Goal: Task Accomplishment & Management: Manage account settings

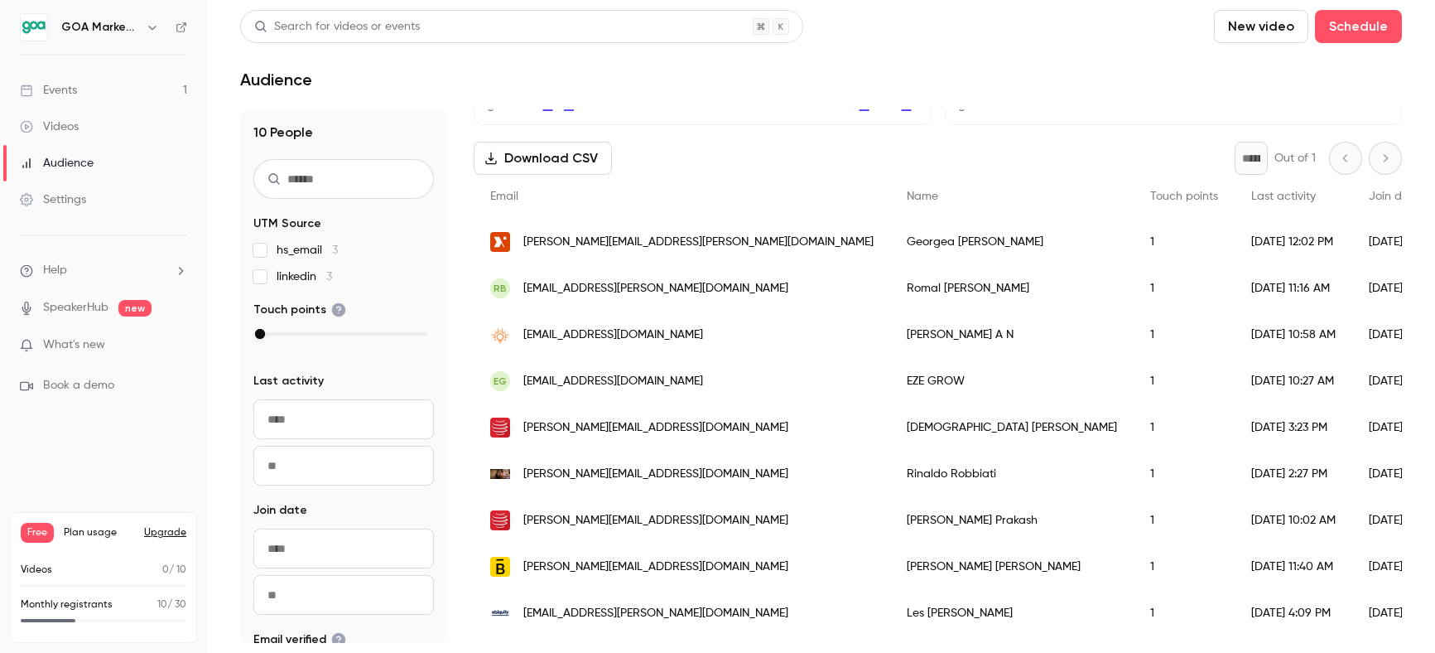
scroll to position [242, 0]
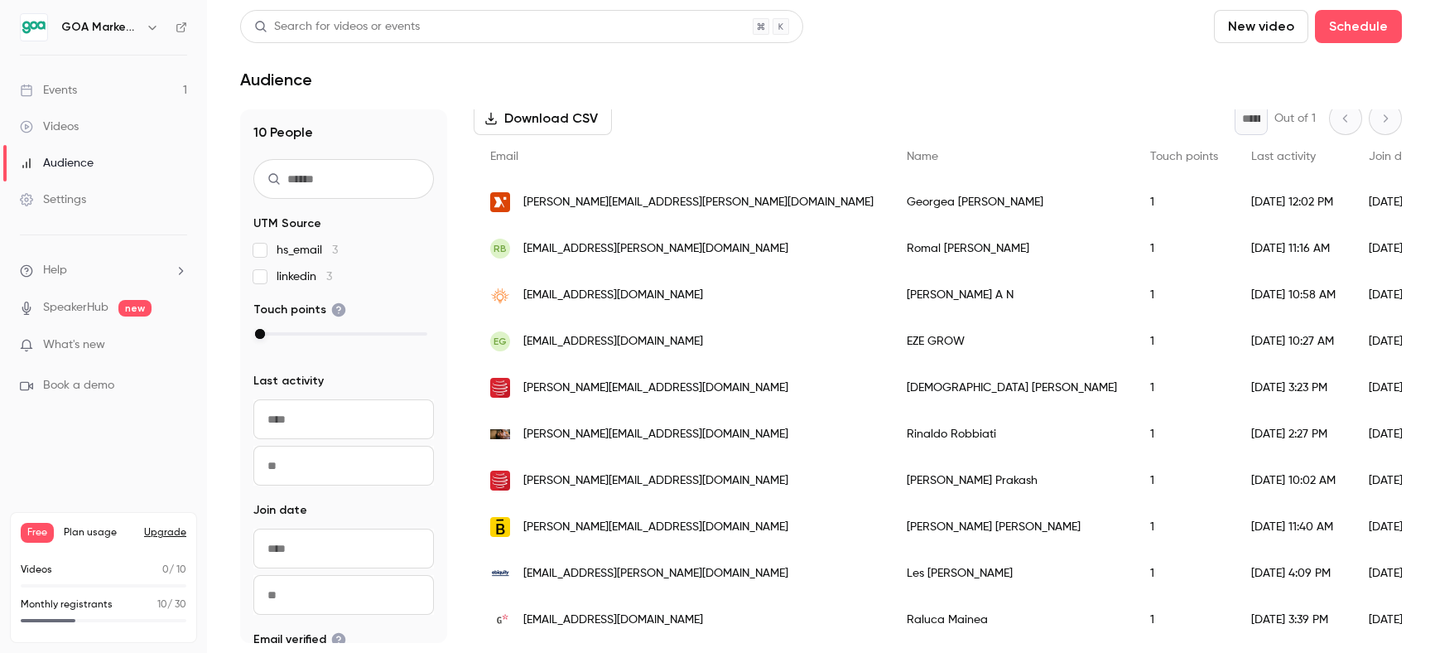
click at [95, 92] on link "Events 1" at bounding box center [103, 90] width 207 height 36
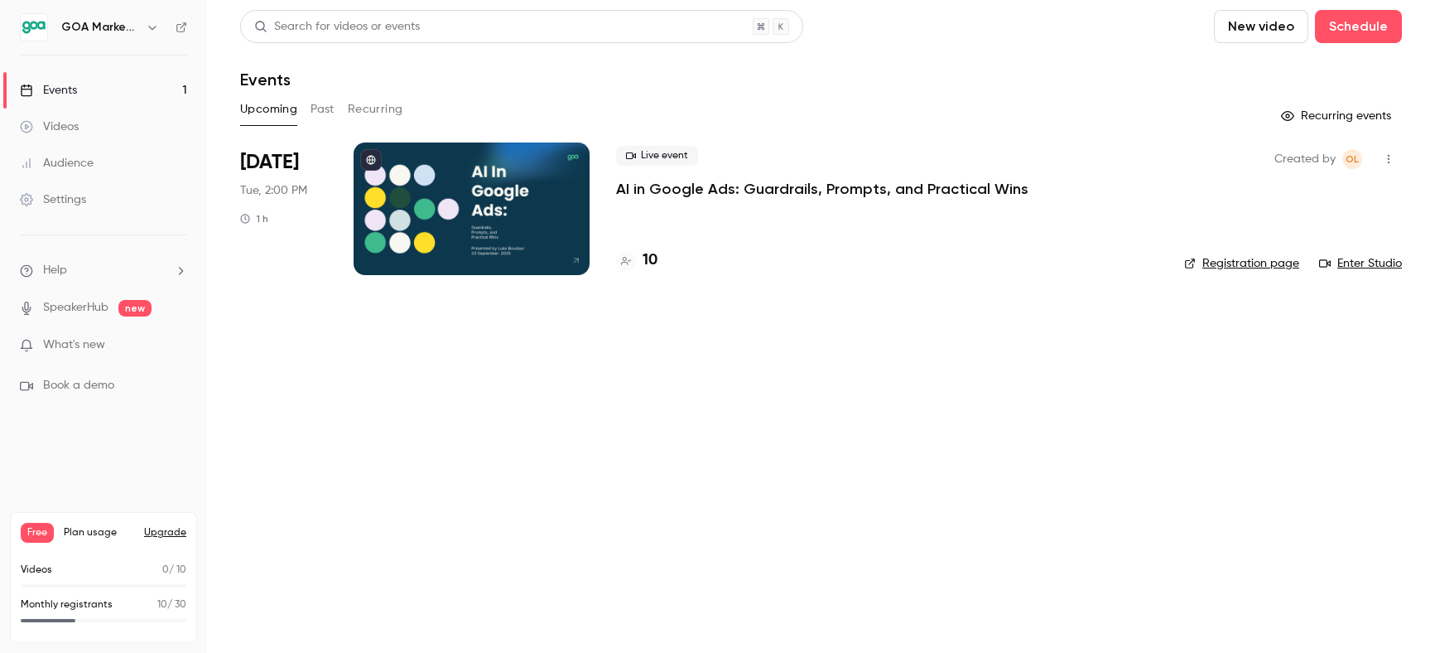
click at [487, 222] on div at bounding box center [472, 208] width 236 height 133
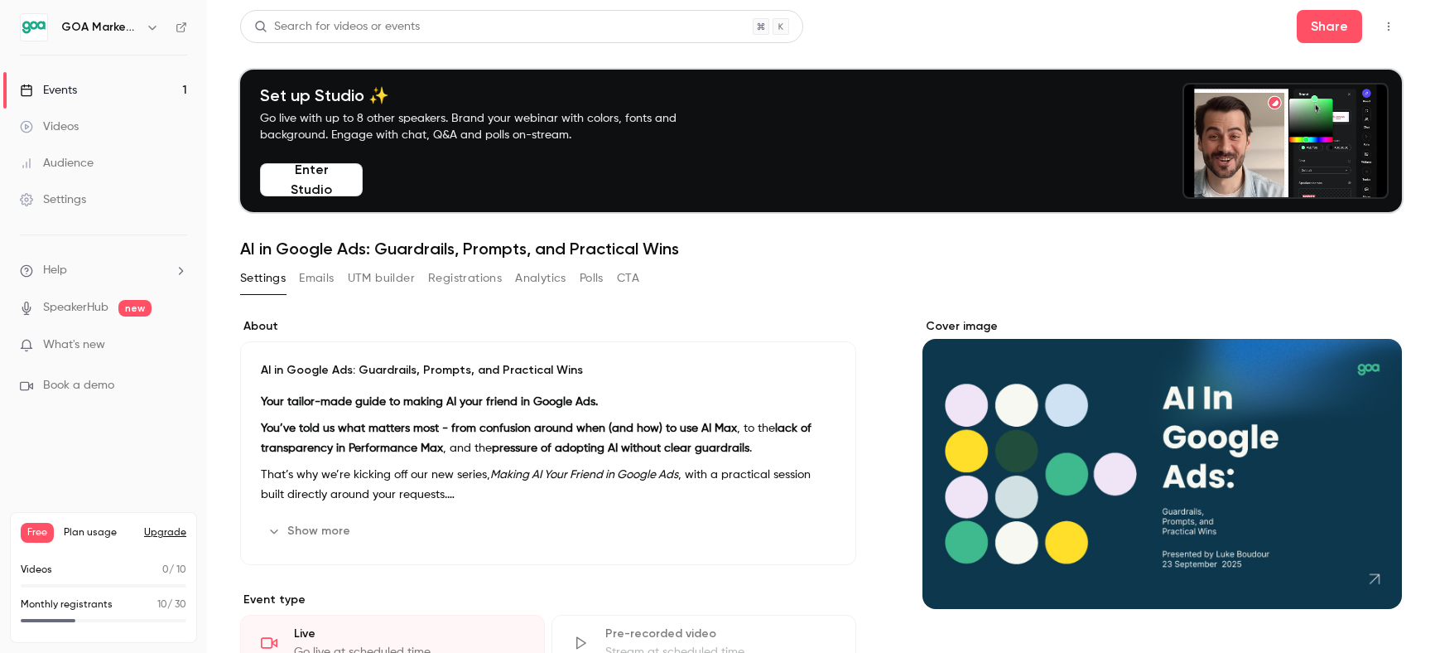
click at [73, 31] on h6 "GOA Marketing" at bounding box center [100, 27] width 78 height 17
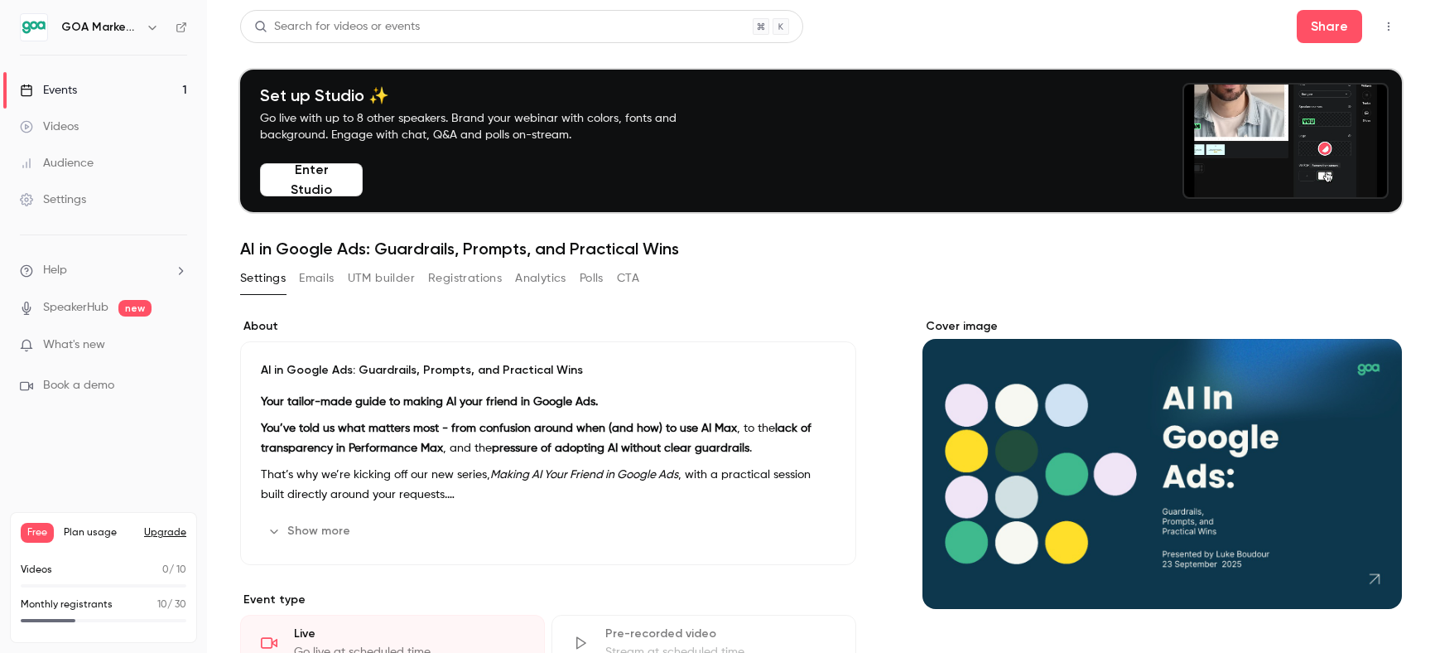
click at [321, 193] on button "Enter Studio" at bounding box center [311, 179] width 103 height 33
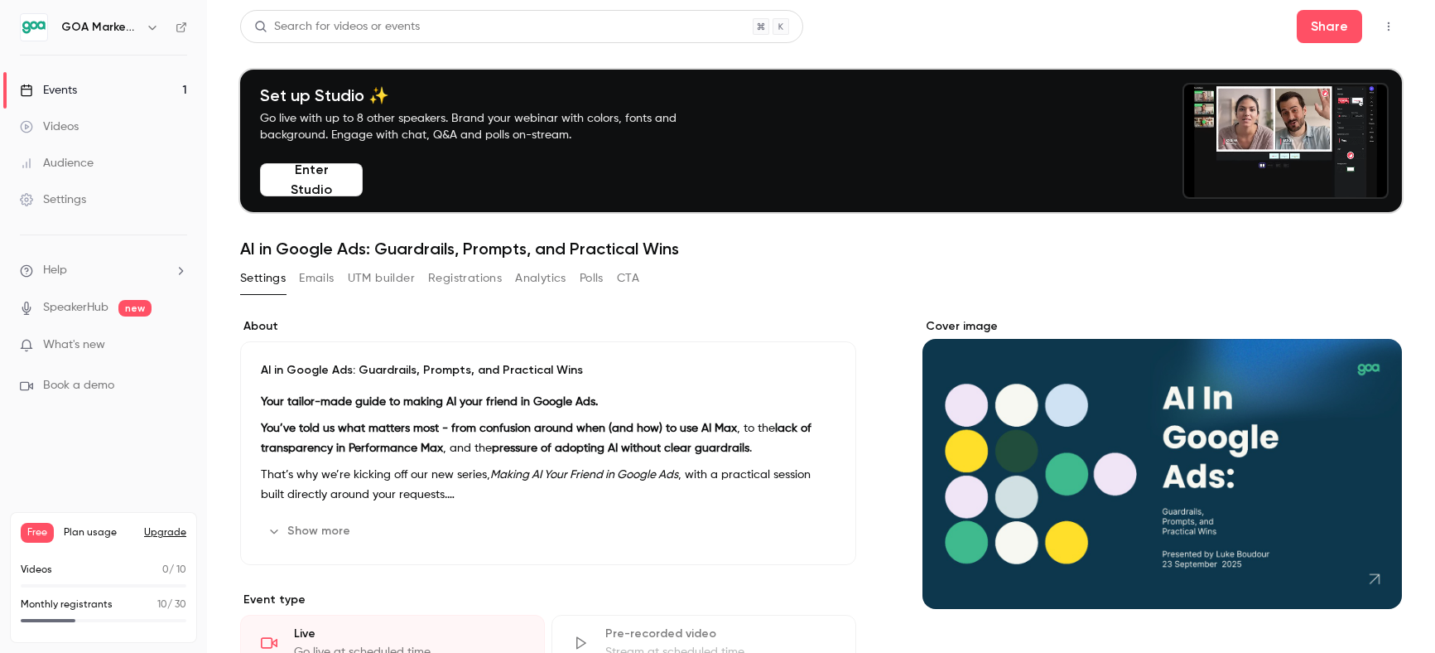
click at [65, 159] on div "Audience" at bounding box center [57, 163] width 74 height 17
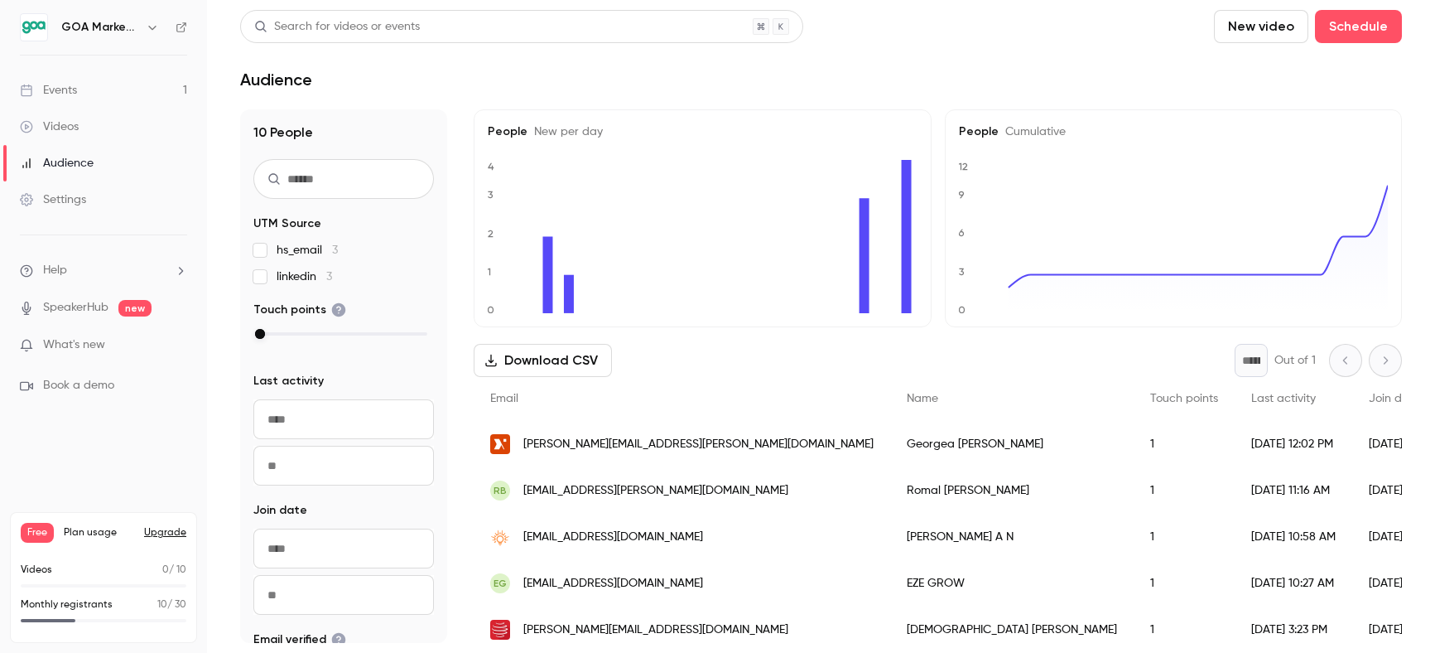
click at [42, 82] on div "Events" at bounding box center [48, 90] width 57 height 17
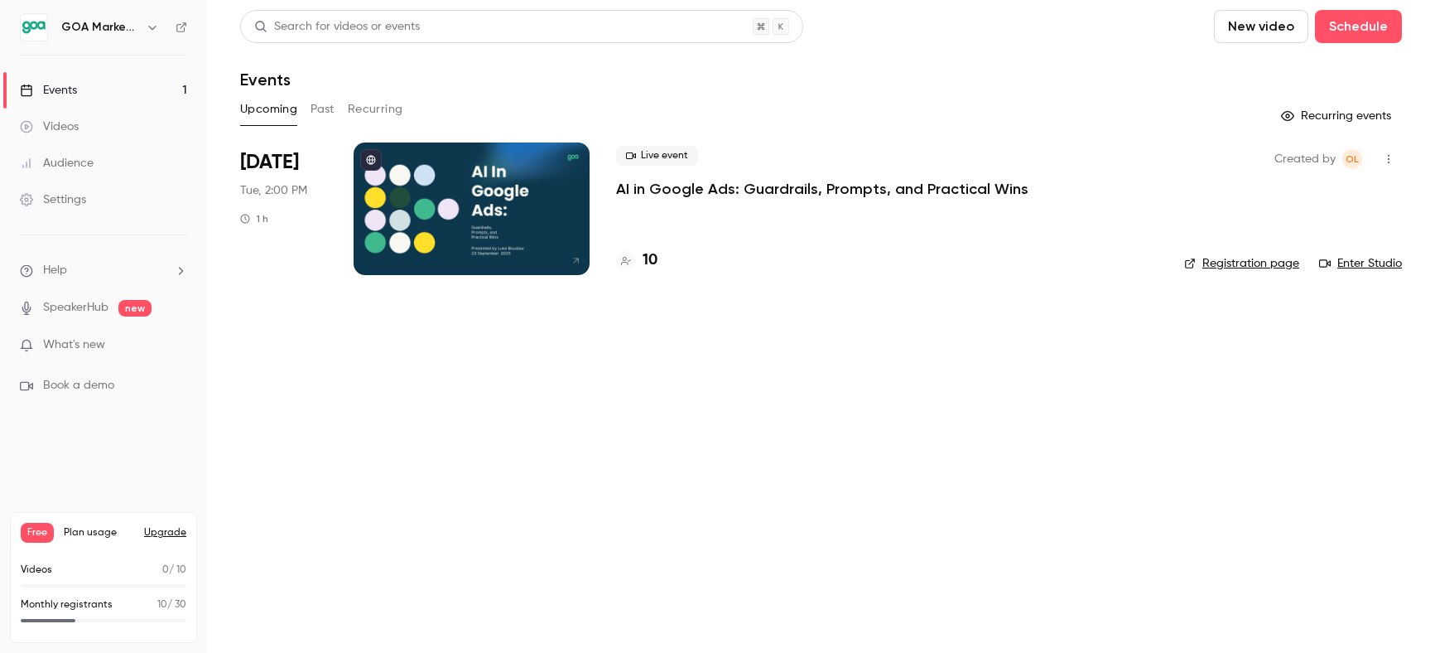
click at [678, 186] on p "AI in Google Ads: Guardrails, Prompts, and Practical Wins" at bounding box center [822, 189] width 412 height 20
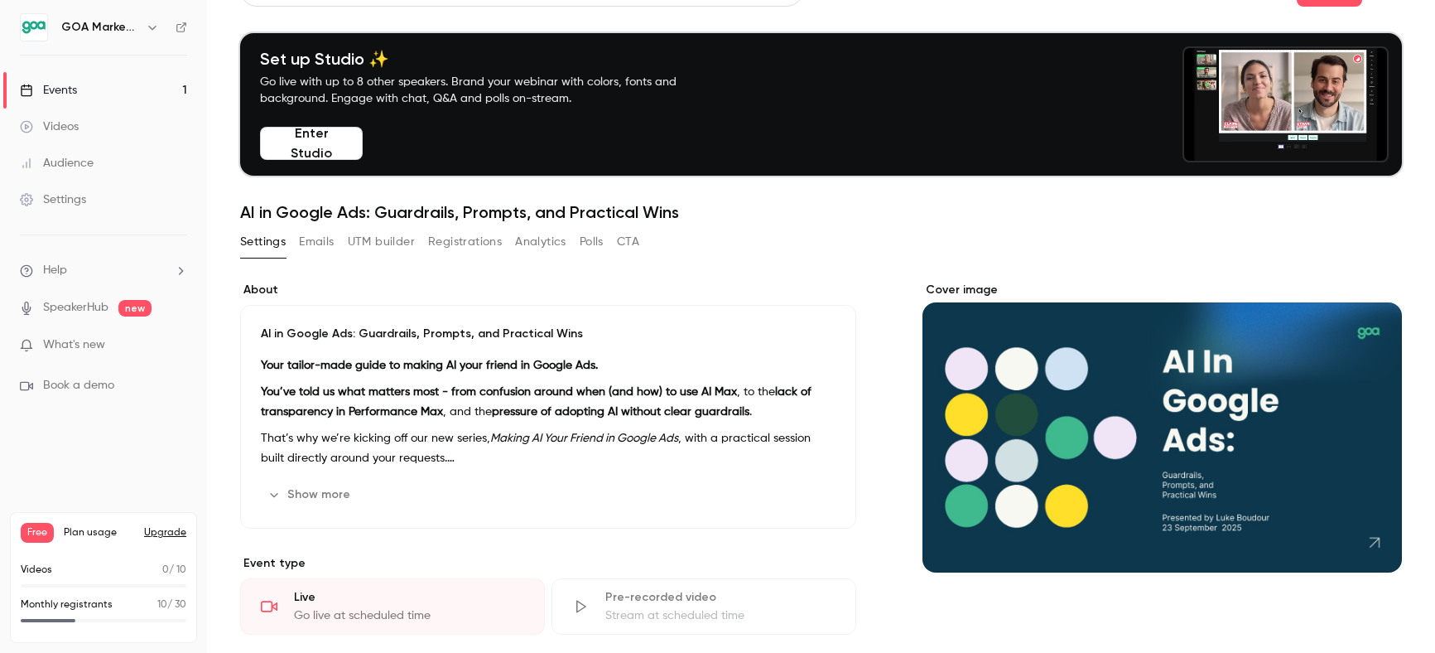
scroll to position [31, 0]
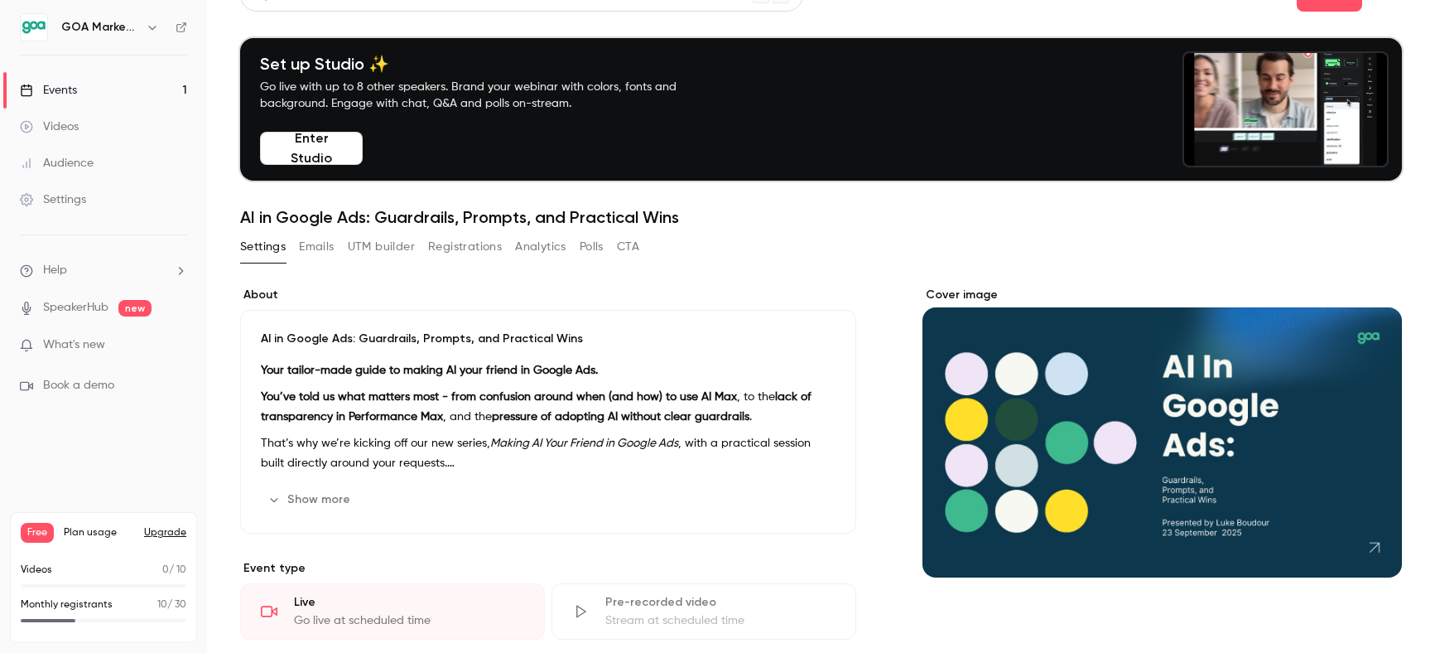
click at [86, 164] on div "Audience" at bounding box center [57, 163] width 74 height 17
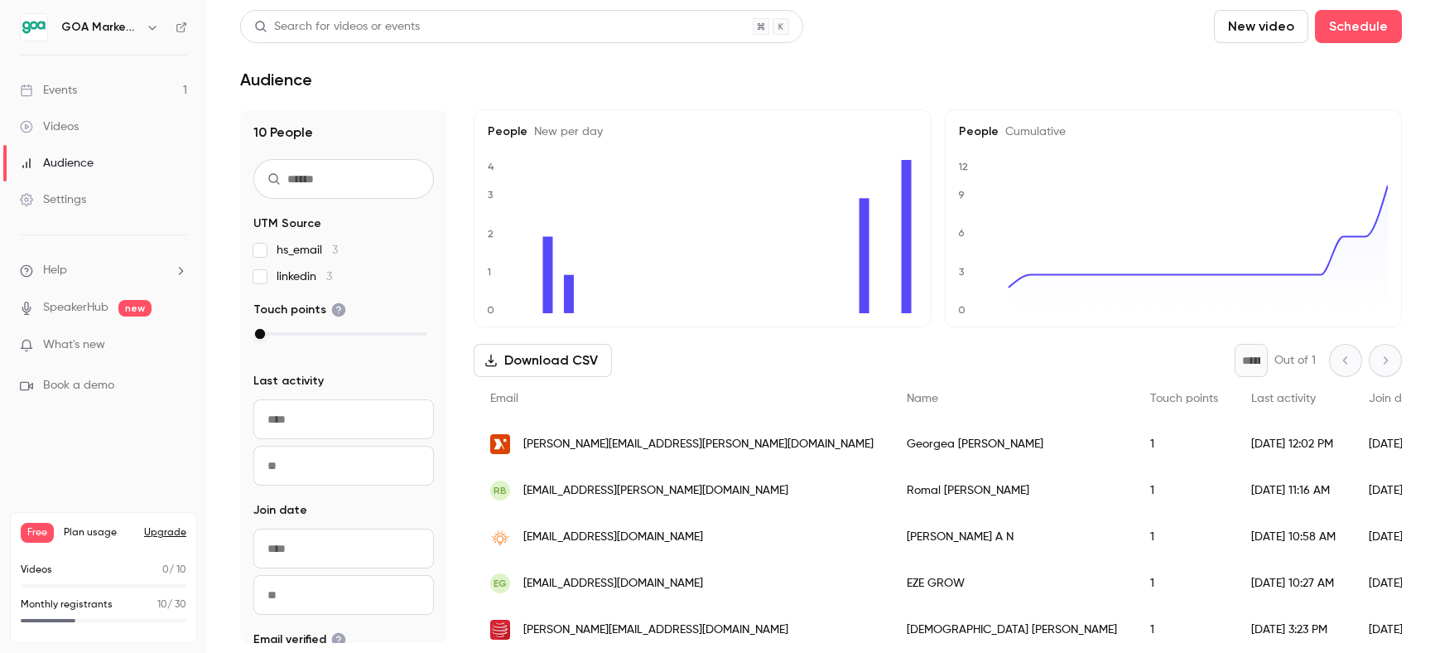
click at [77, 86] on div "Events" at bounding box center [48, 90] width 57 height 17
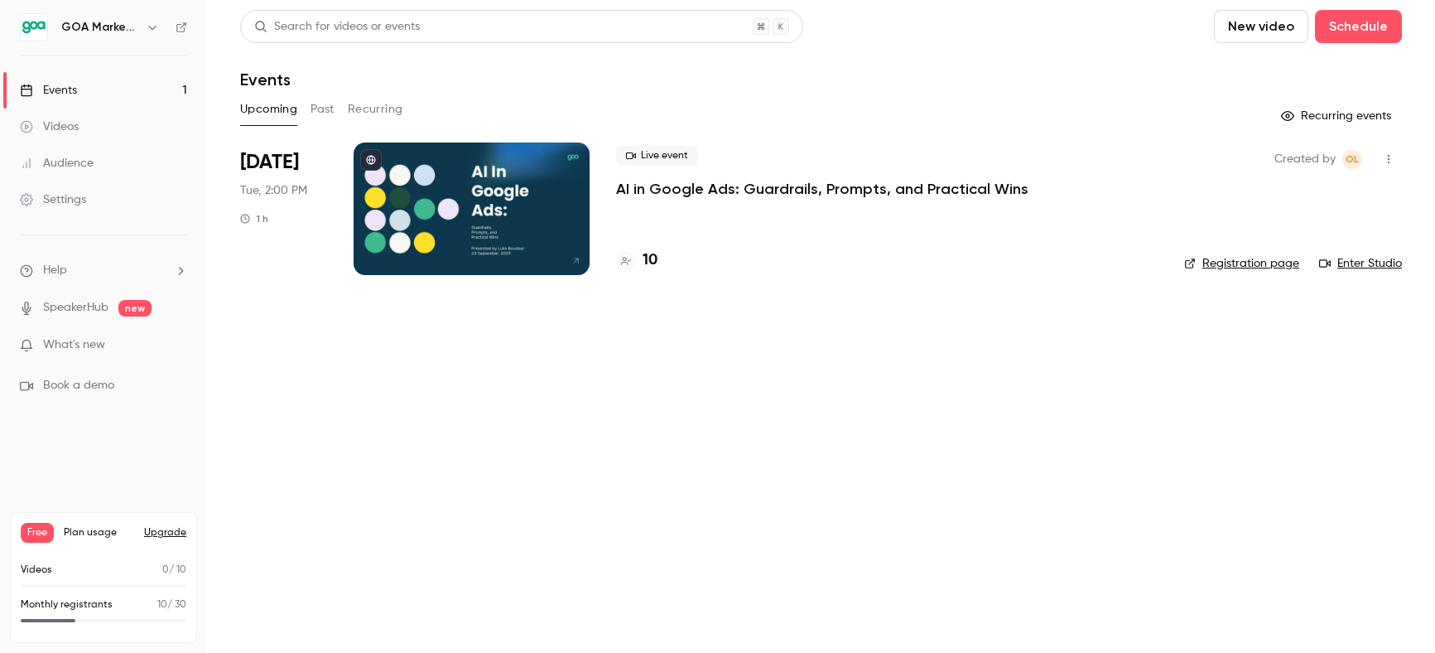
click at [736, 190] on p "AI in Google Ads: Guardrails, Prompts, and Practical Wins" at bounding box center [822, 189] width 412 height 20
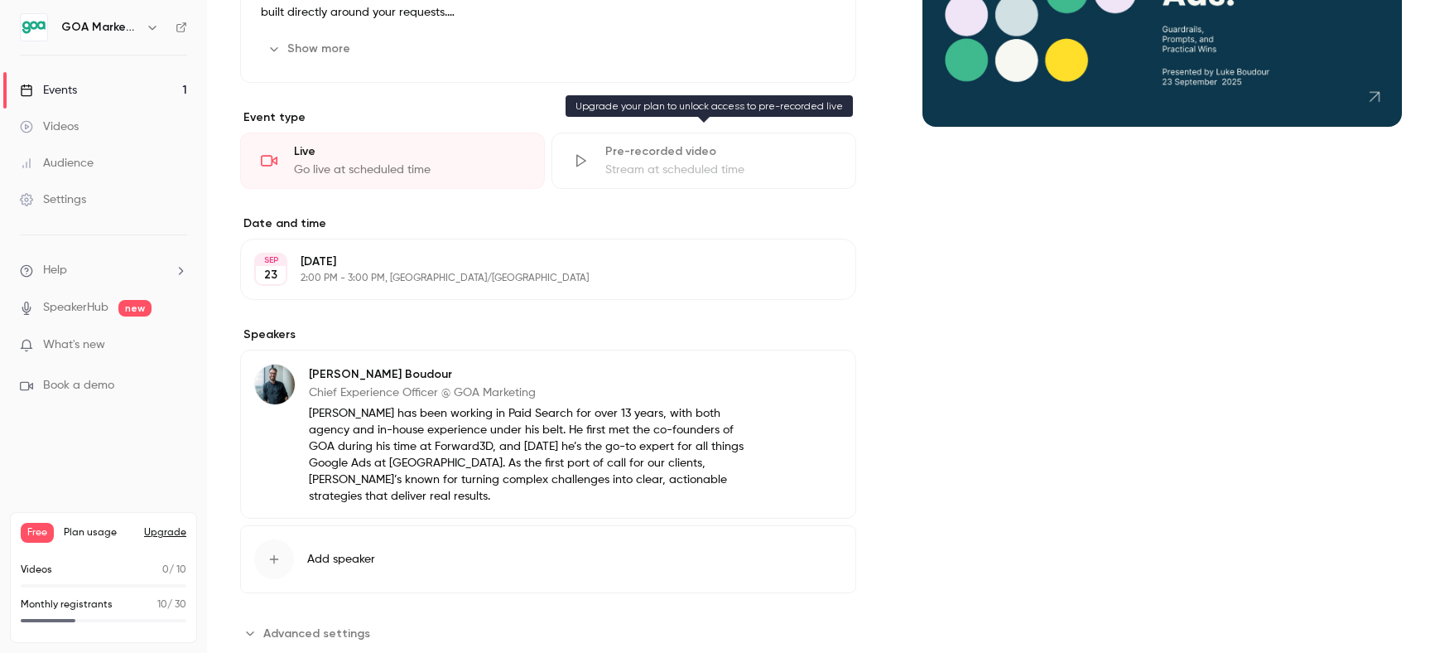
scroll to position [509, 0]
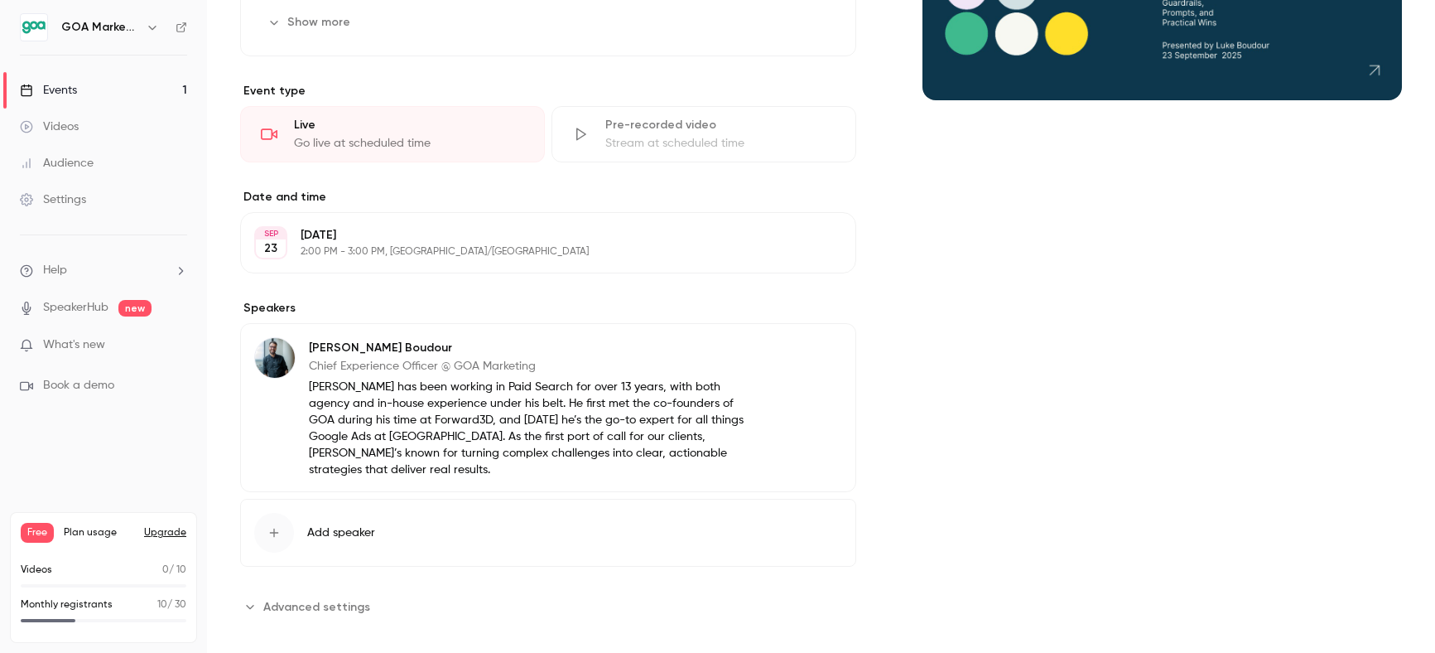
click at [455, 239] on p "[DATE]" at bounding box center [535, 235] width 468 height 17
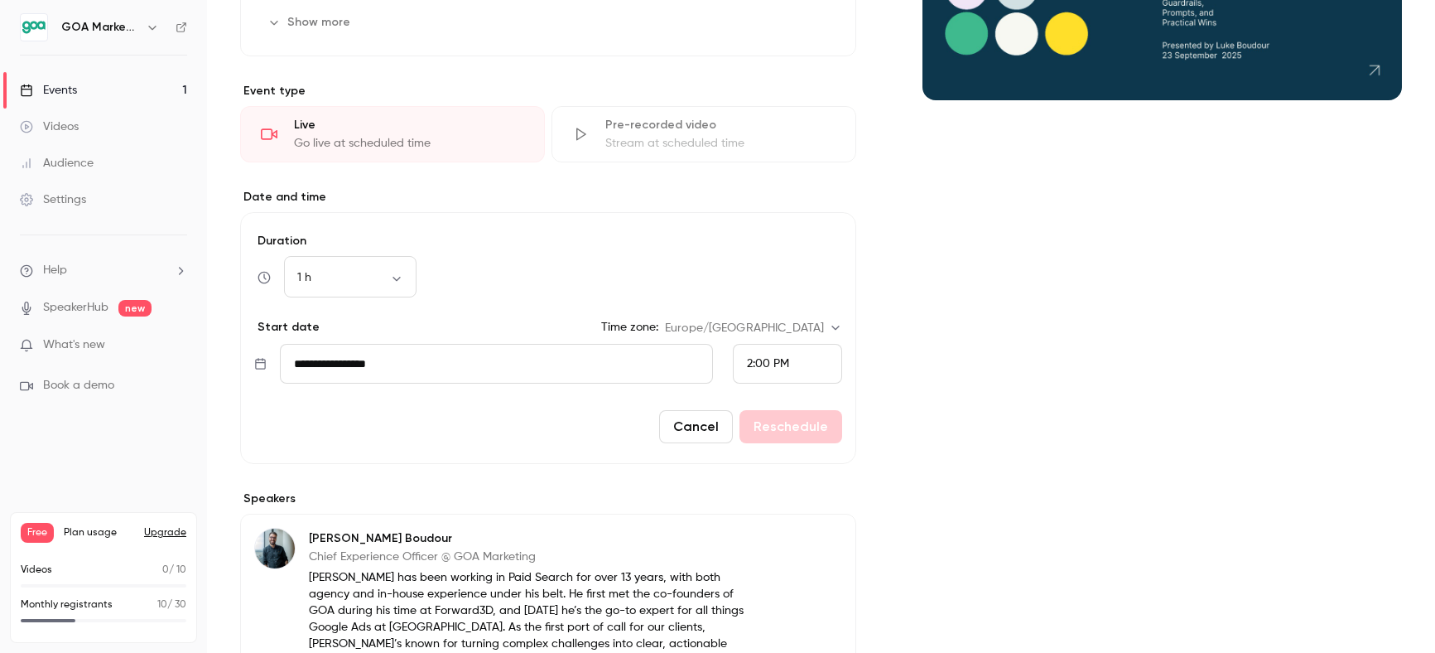
click at [697, 437] on button "Cancel" at bounding box center [696, 426] width 74 height 33
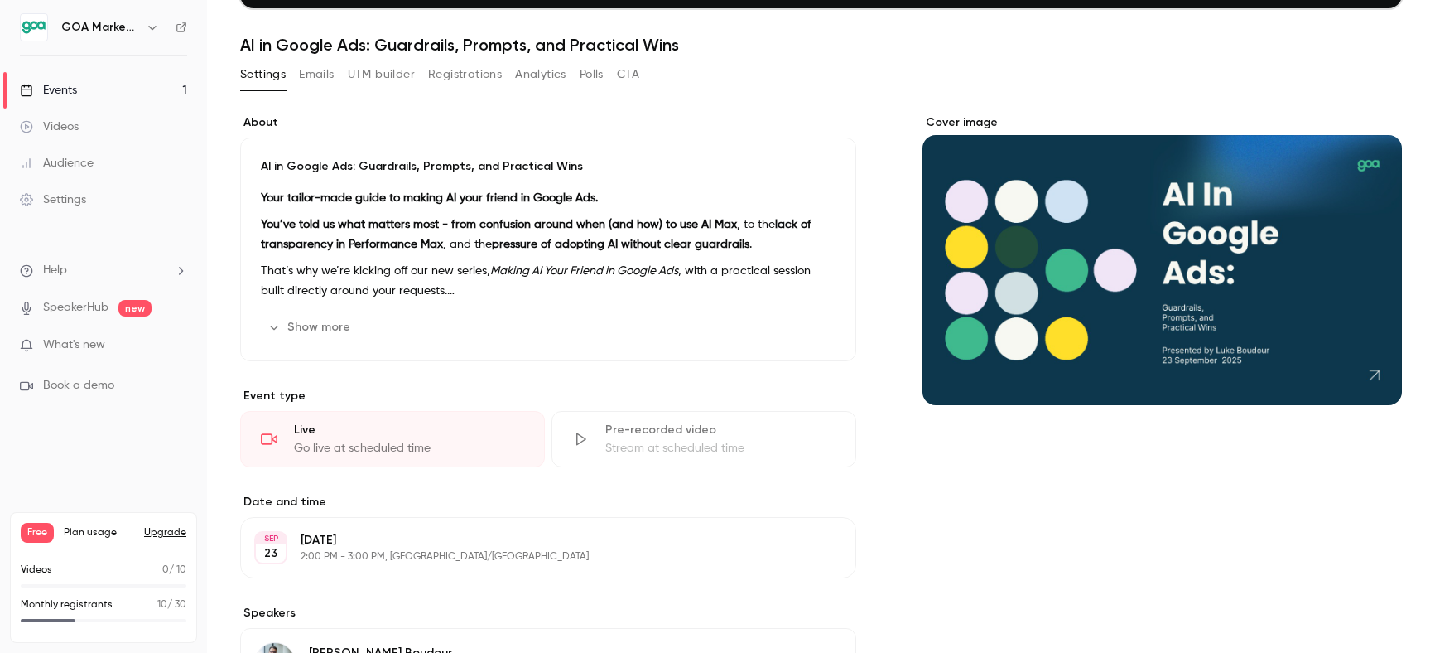
scroll to position [196, 0]
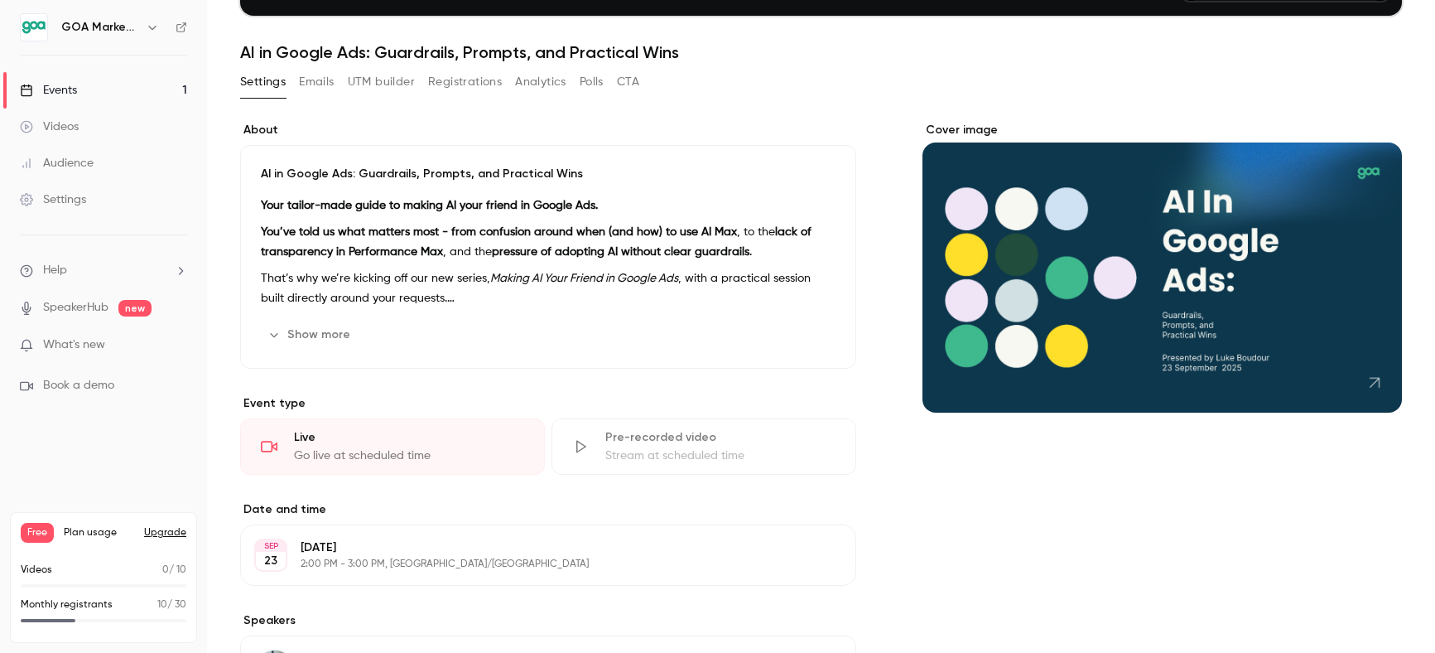
click at [321, 325] on button "Show more" at bounding box center [310, 334] width 99 height 27
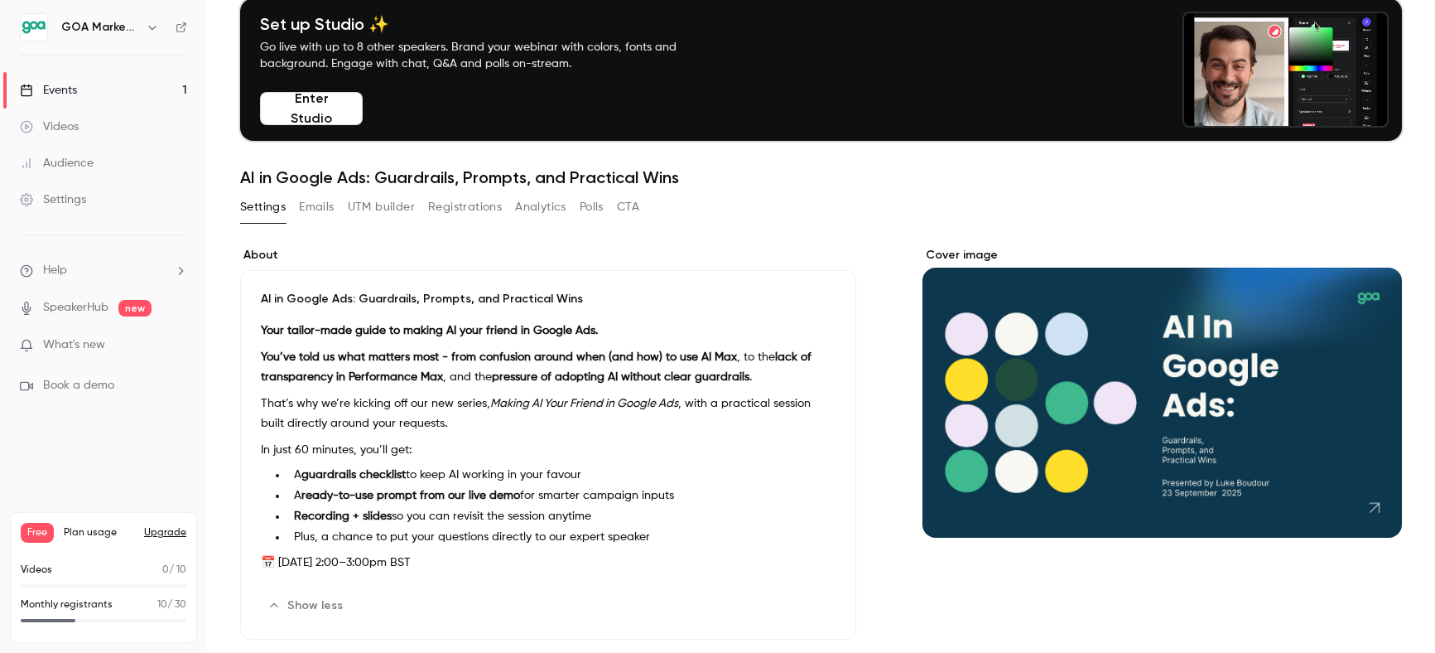
scroll to position [0, 0]
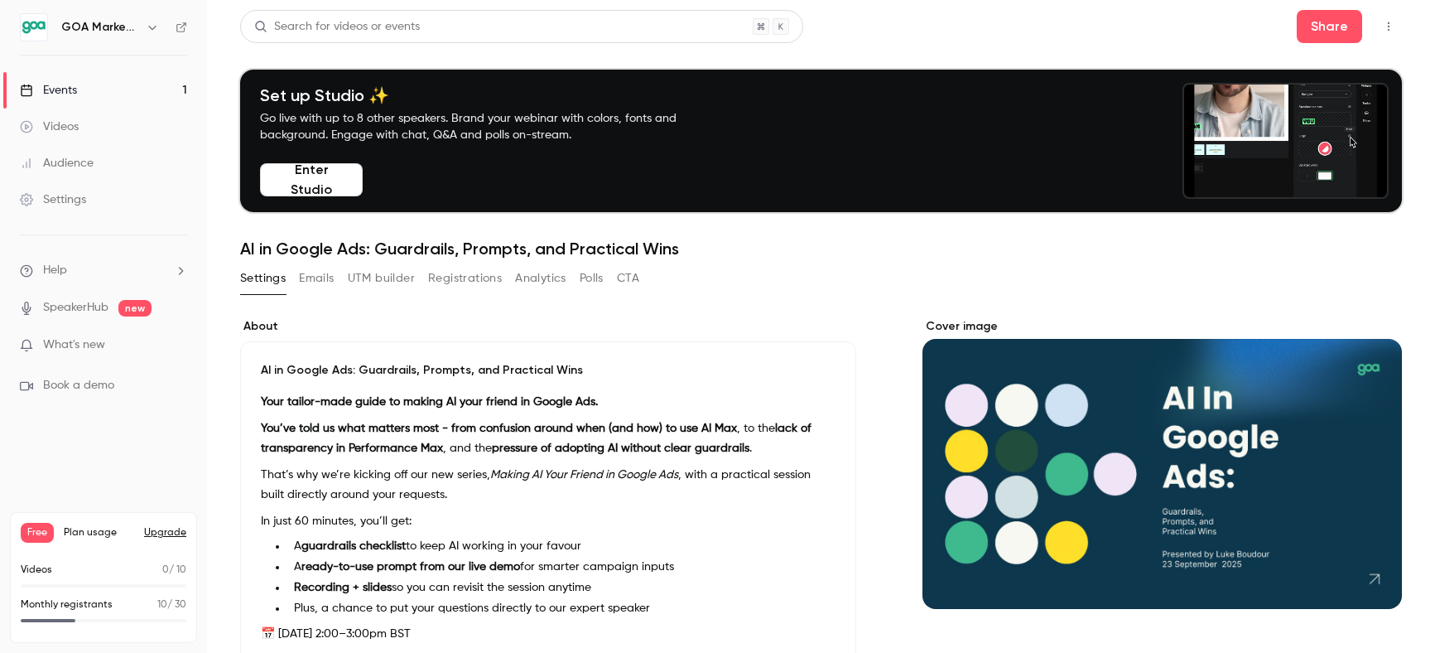
click at [314, 189] on button "Enter Studio" at bounding box center [311, 179] width 103 height 33
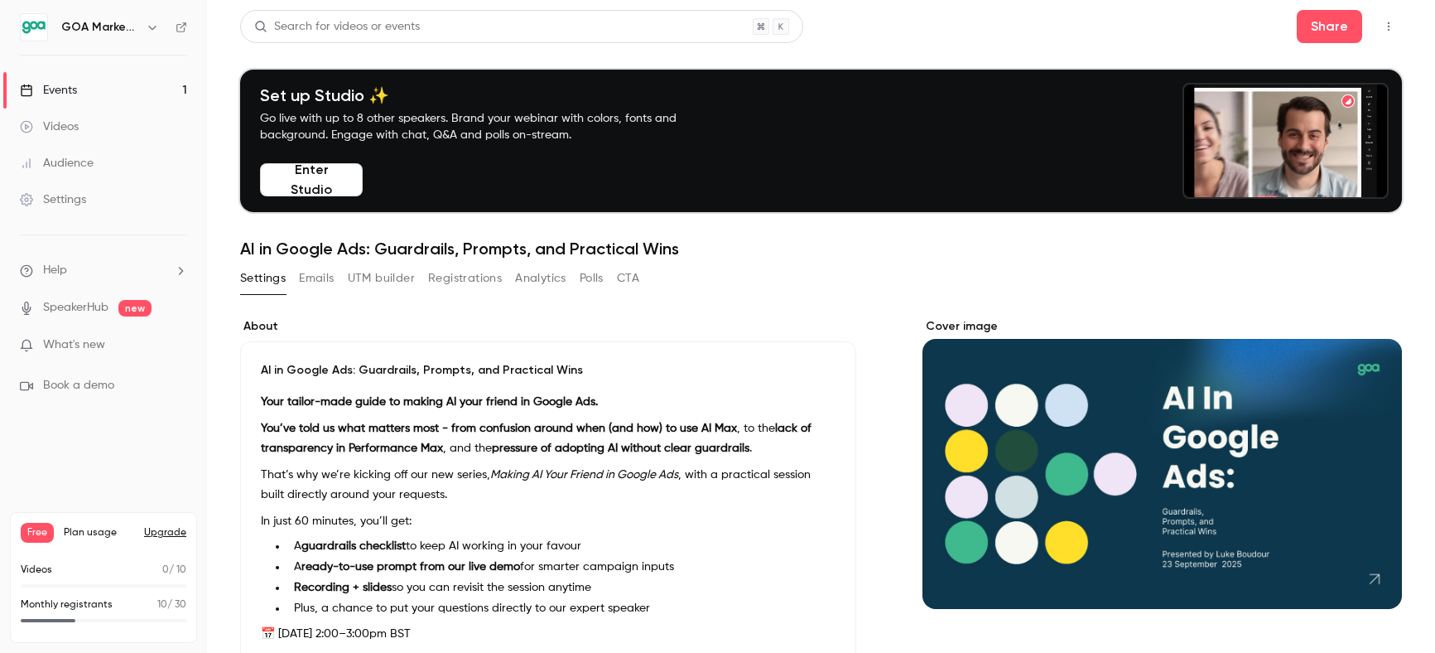
drag, startPoint x: 70, startPoint y: 85, endPoint x: 61, endPoint y: 118, distance: 34.2
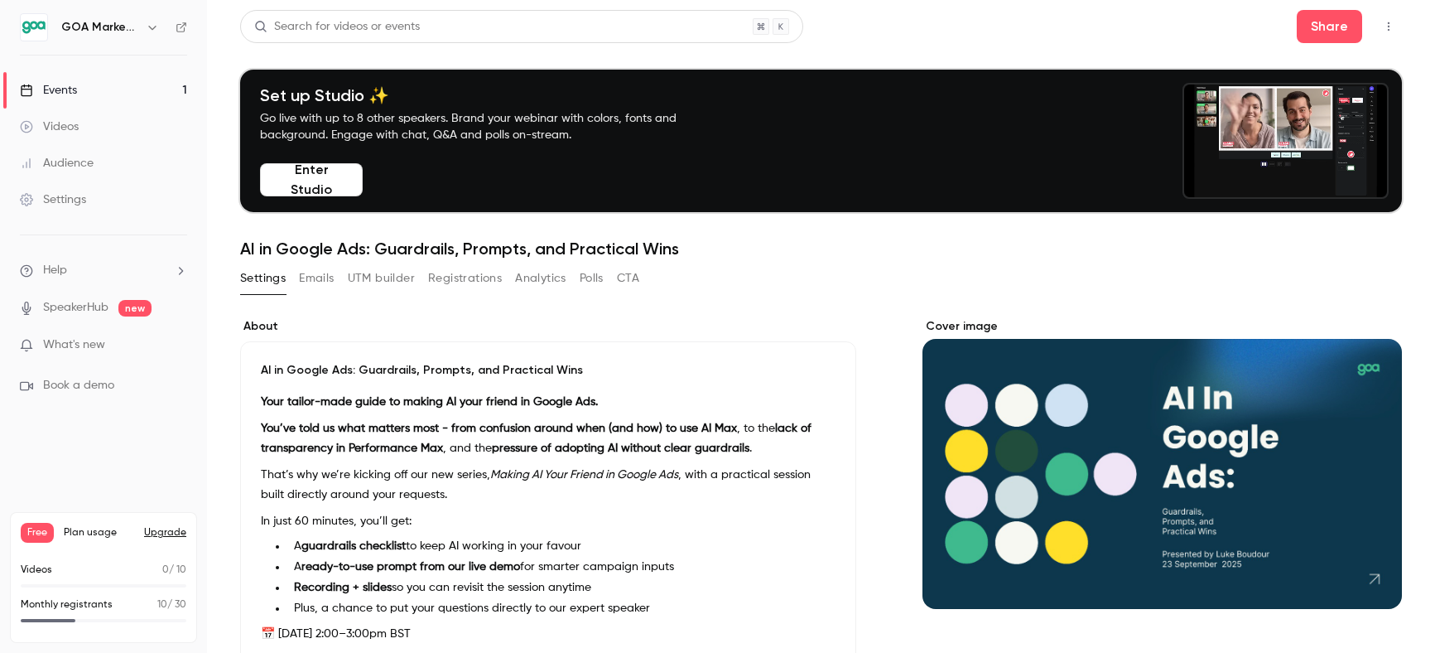
click at [70, 86] on div "Events" at bounding box center [48, 90] width 57 height 17
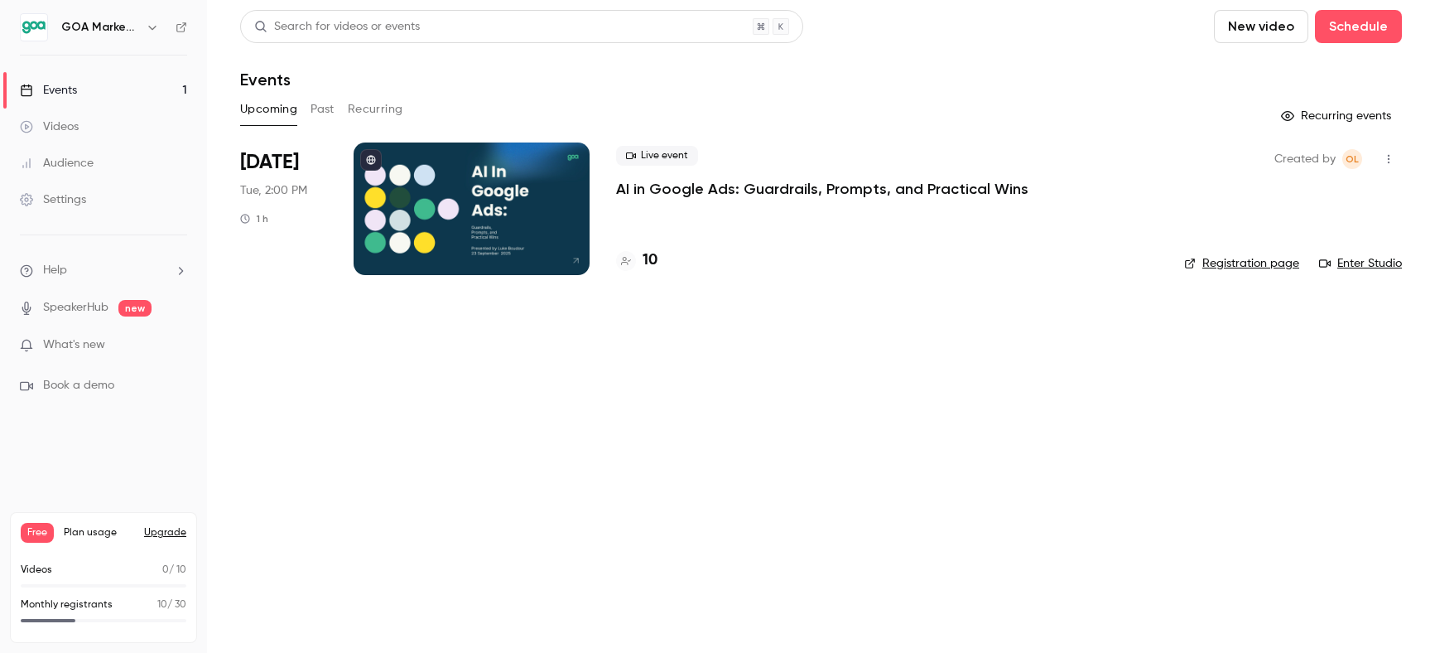
click at [60, 127] on div "Videos" at bounding box center [49, 126] width 59 height 17
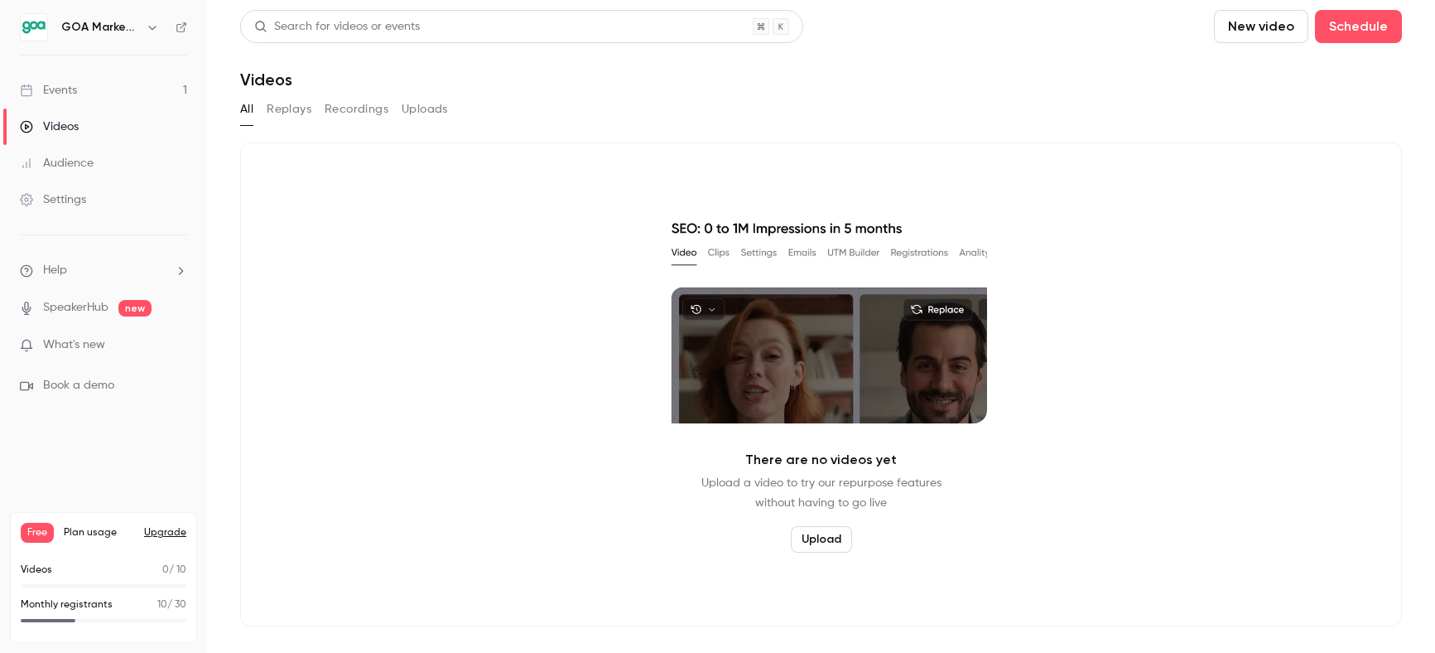
click at [46, 191] on div "Settings" at bounding box center [53, 199] width 66 height 17
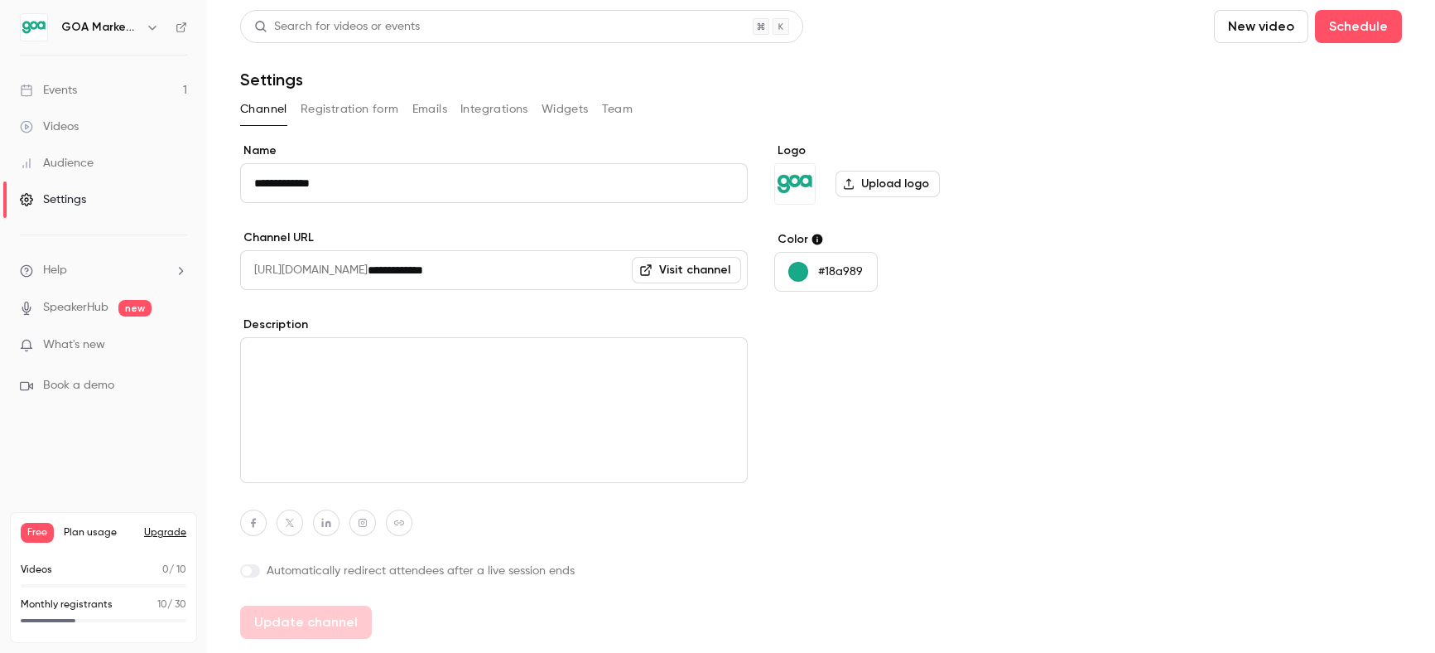
click at [58, 153] on link "Audience" at bounding box center [103, 163] width 207 height 36
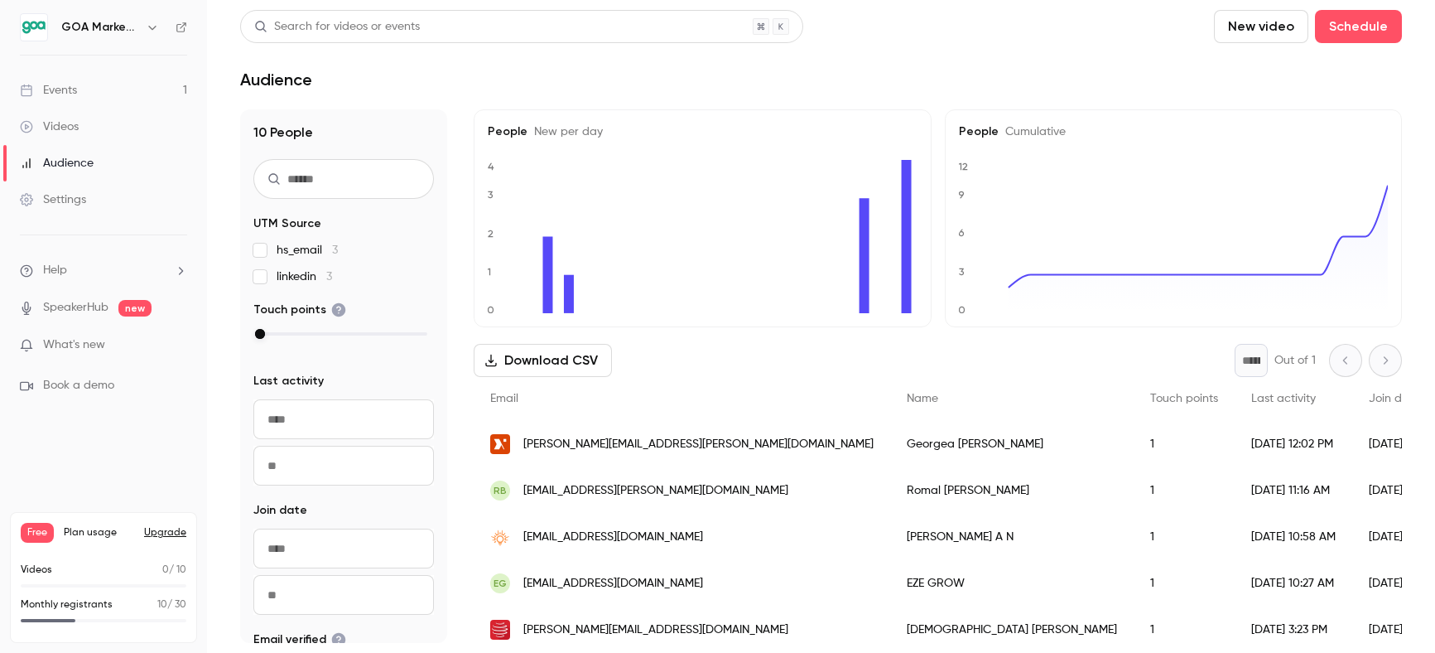
click at [66, 90] on div "Events" at bounding box center [48, 90] width 57 height 17
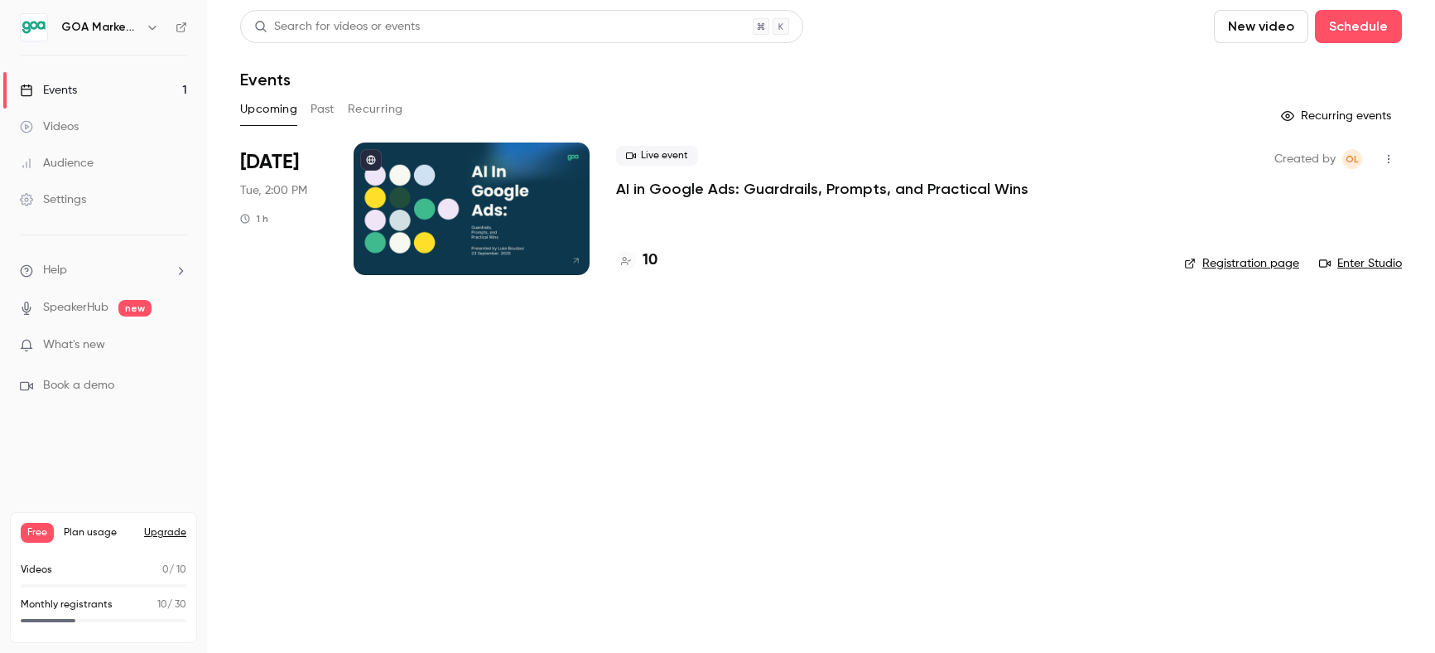
click at [321, 110] on button "Past" at bounding box center [323, 109] width 24 height 27
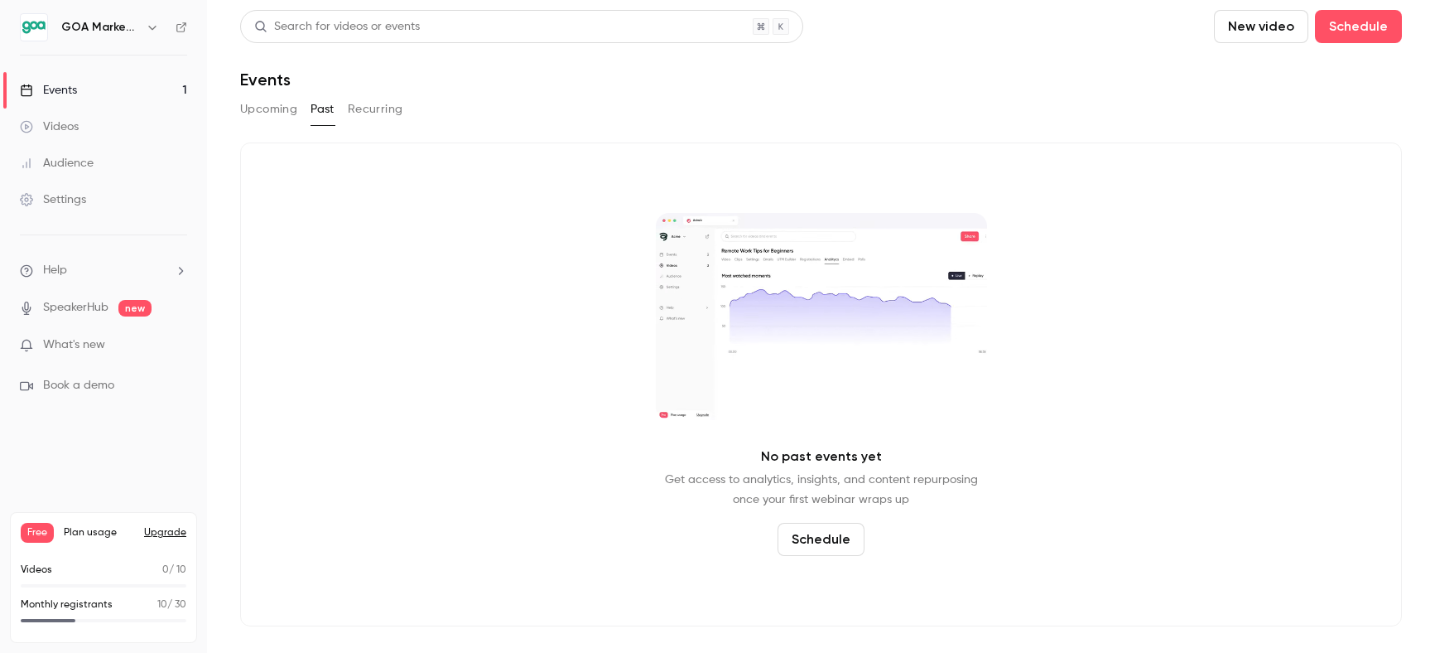
click at [369, 110] on button "Recurring" at bounding box center [375, 109] width 55 height 27
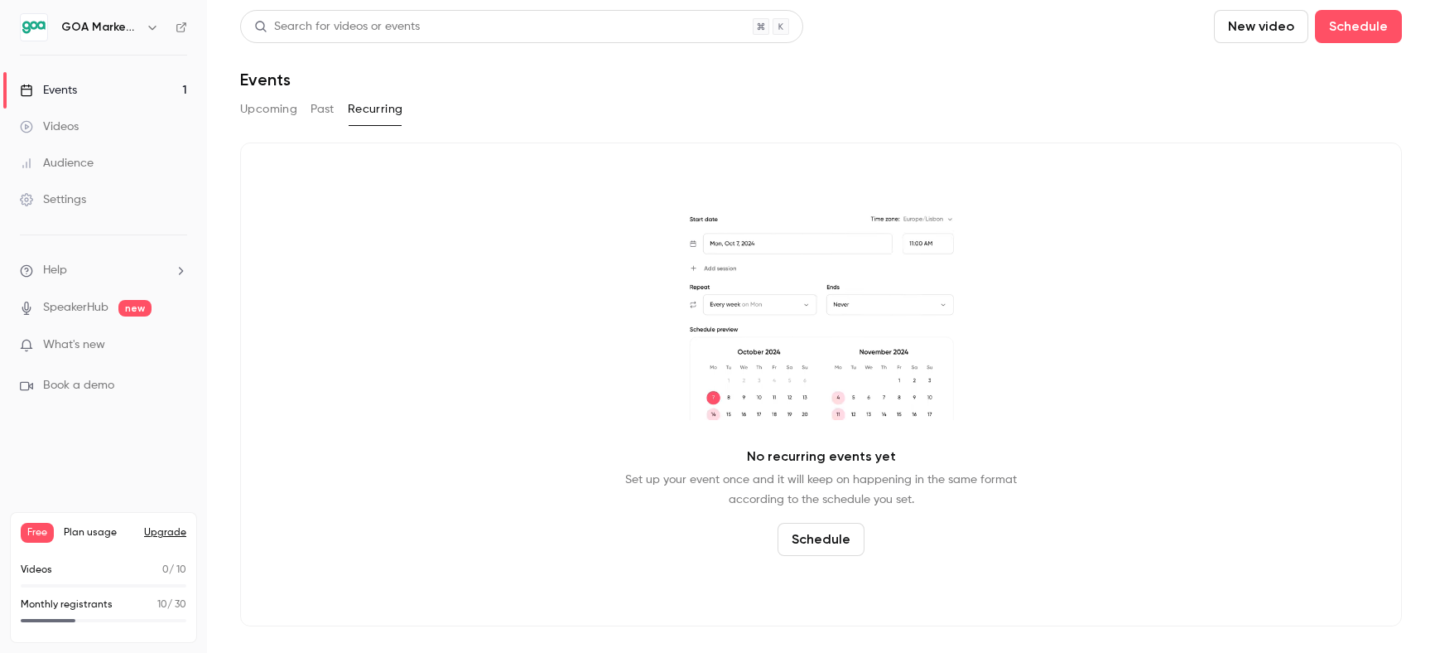
click at [267, 111] on button "Upcoming" at bounding box center [268, 109] width 57 height 27
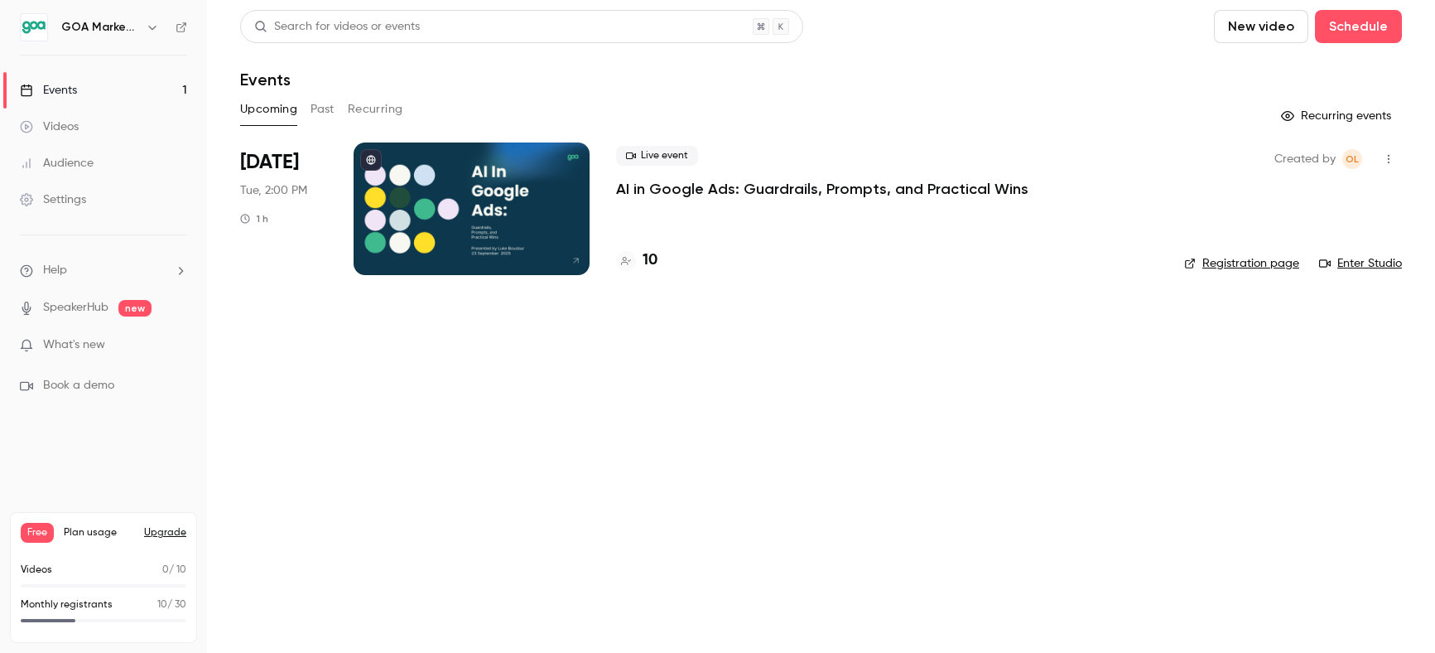
click at [1392, 157] on icon "button" at bounding box center [1388, 159] width 13 height 12
click at [1290, 210] on li "Share" at bounding box center [1312, 201] width 179 height 43
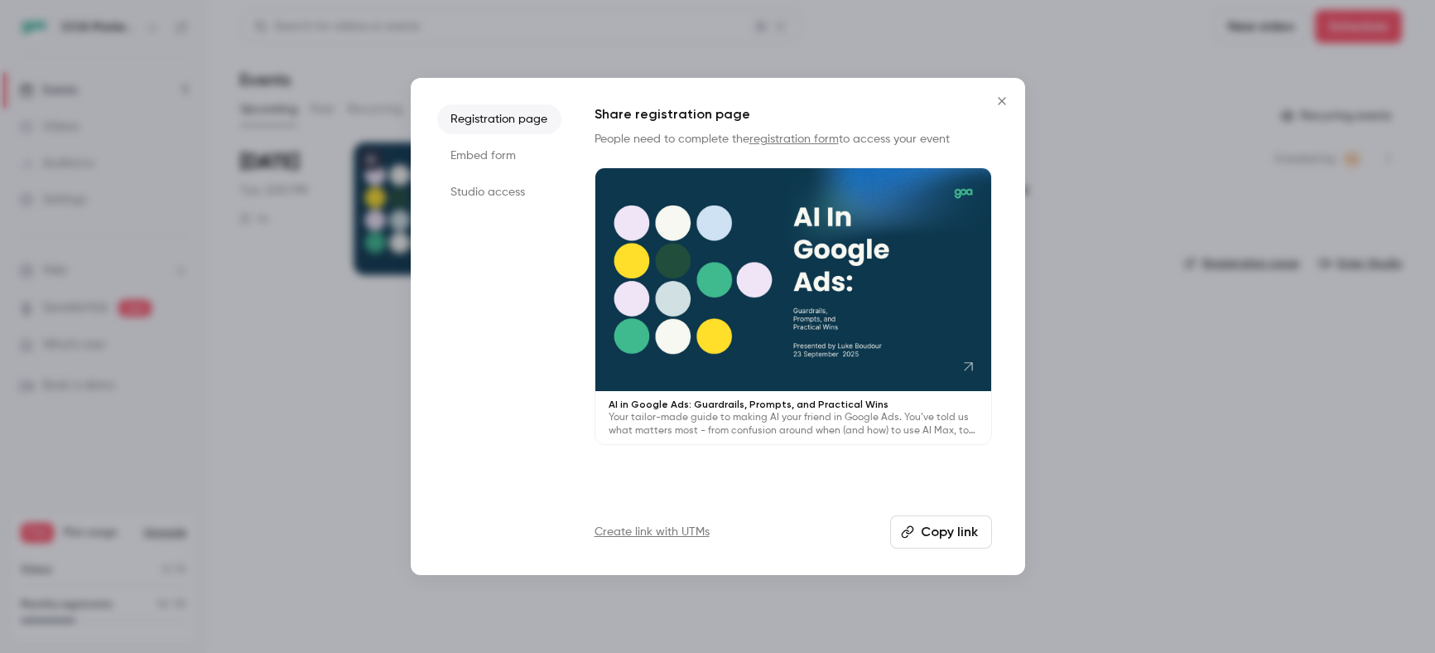
click at [519, 194] on li "Studio access" at bounding box center [499, 192] width 124 height 30
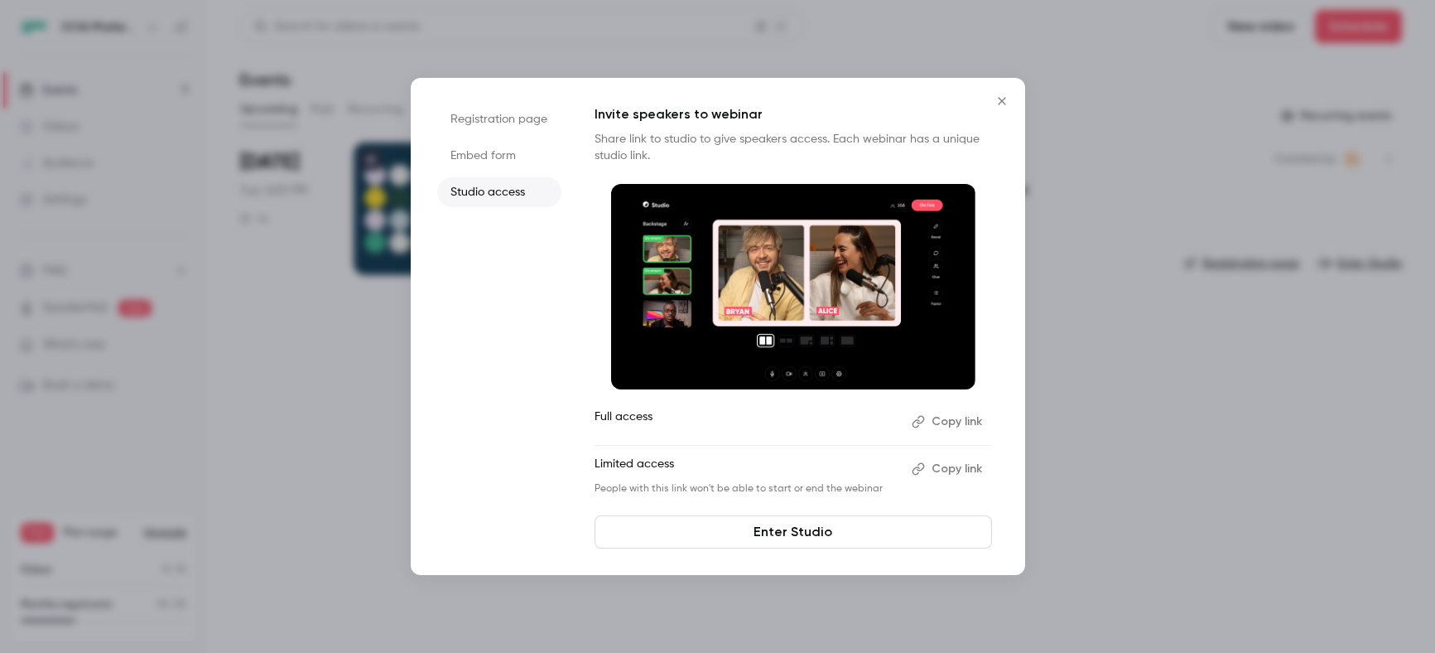
click at [496, 159] on li "Embed form" at bounding box center [499, 156] width 124 height 30
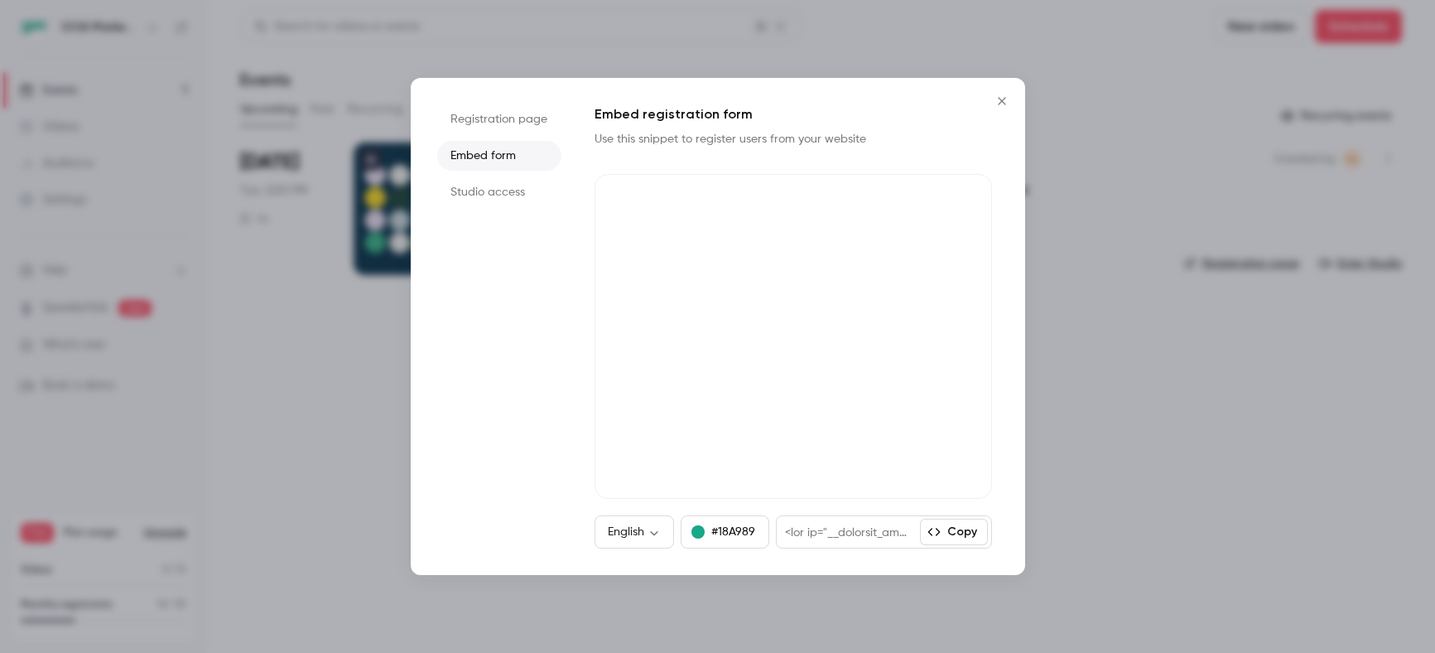
click at [503, 126] on li "Registration page" at bounding box center [499, 119] width 124 height 30
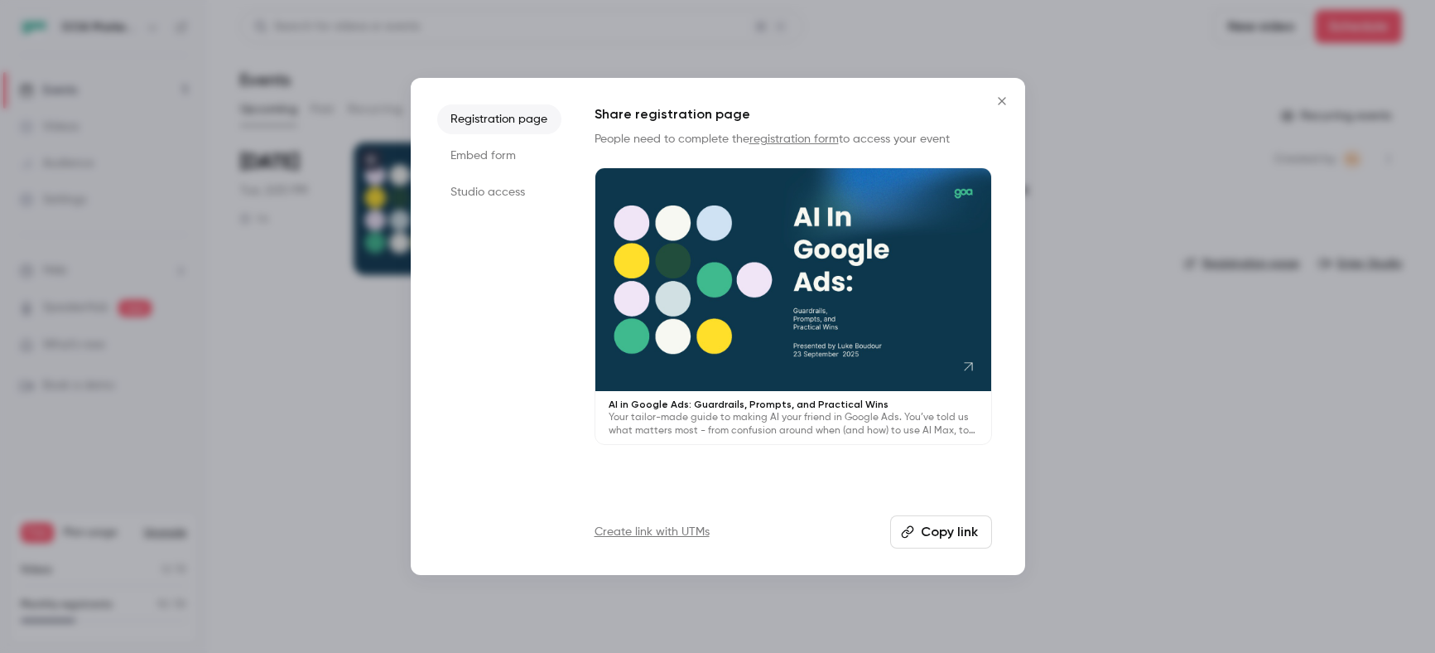
click at [998, 105] on icon "Close" at bounding box center [1002, 100] width 20 height 13
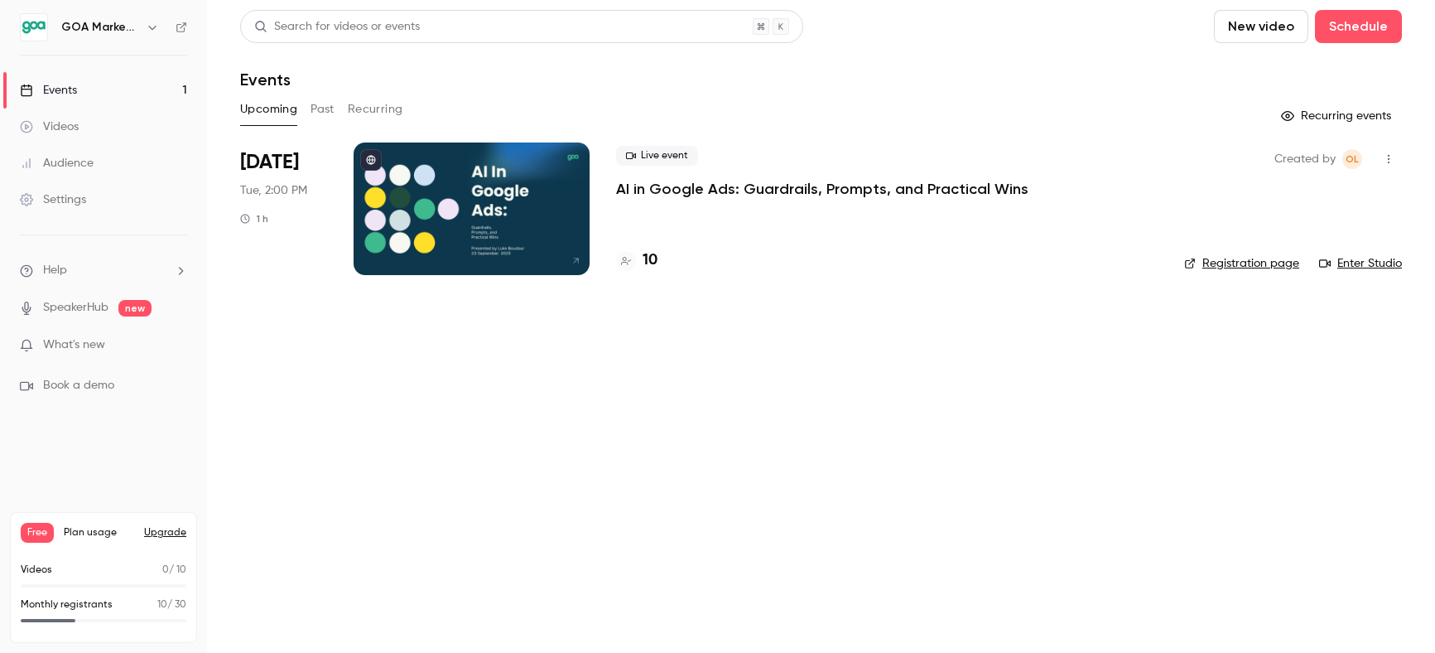
click at [837, 191] on p "AI in Google Ads: Guardrails, Prompts, and Practical Wins" at bounding box center [822, 189] width 412 height 20
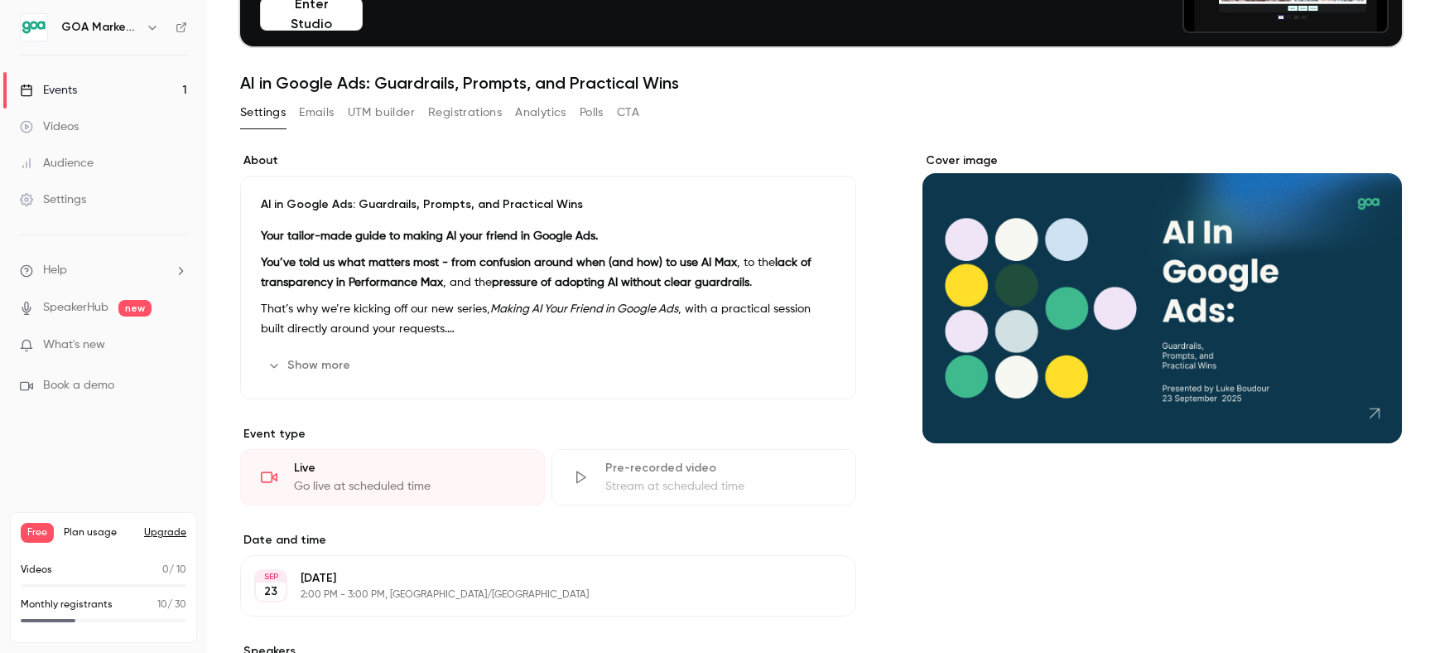
scroll to position [166, 0]
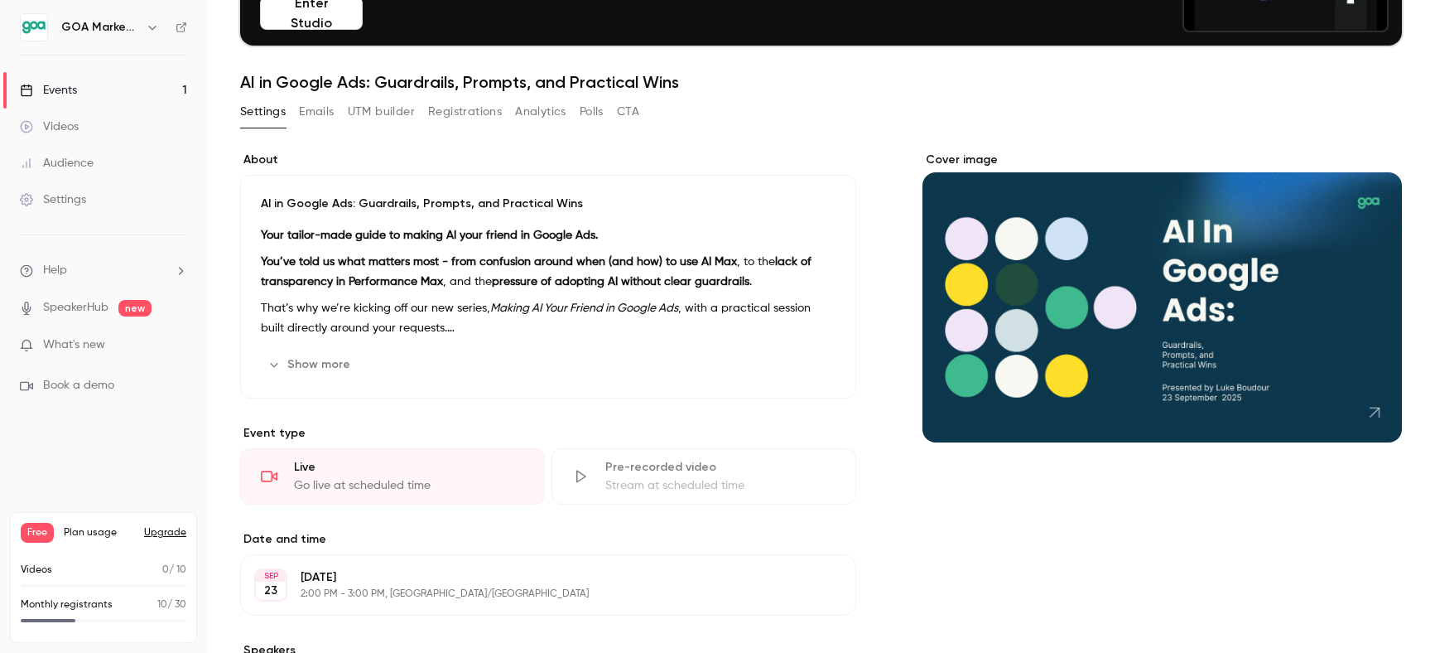
click at [328, 363] on button "Show more" at bounding box center [310, 364] width 99 height 27
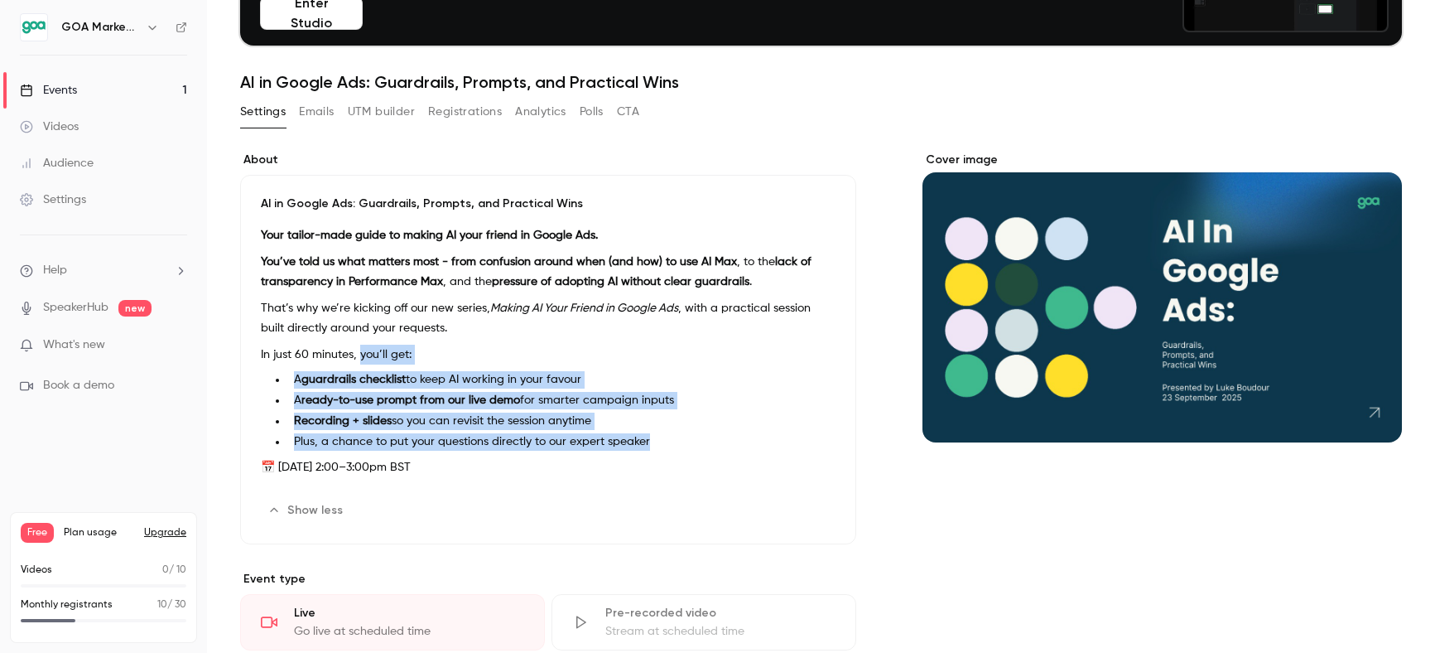
drag, startPoint x: 357, startPoint y: 353, endPoint x: 666, endPoint y: 437, distance: 320.1
click at [666, 437] on div "Your tailor-made guide to making AI your friend in Google Ads. You’ve told us w…" at bounding box center [548, 354] width 575 height 258
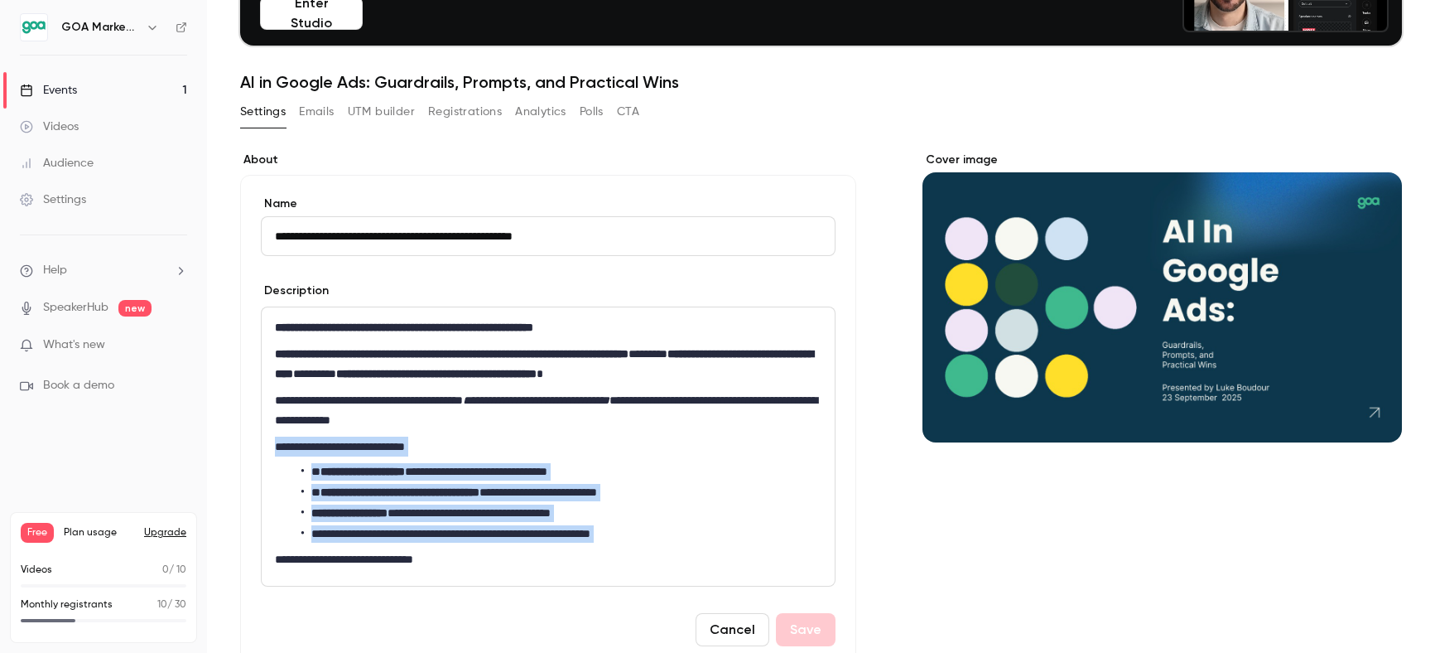
drag, startPoint x: 269, startPoint y: 446, endPoint x: 692, endPoint y: 543, distance: 433.2
click at [692, 543] on div "**********" at bounding box center [548, 446] width 573 height 278
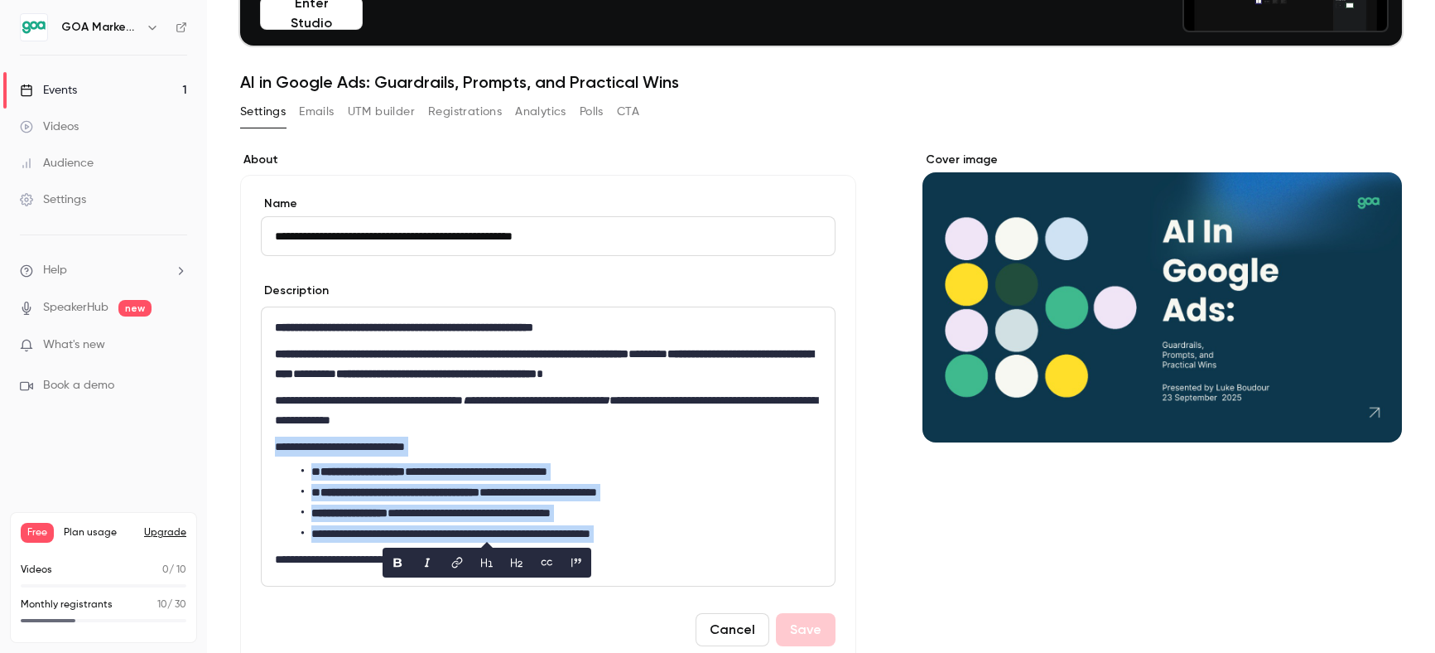
copy div "**********"
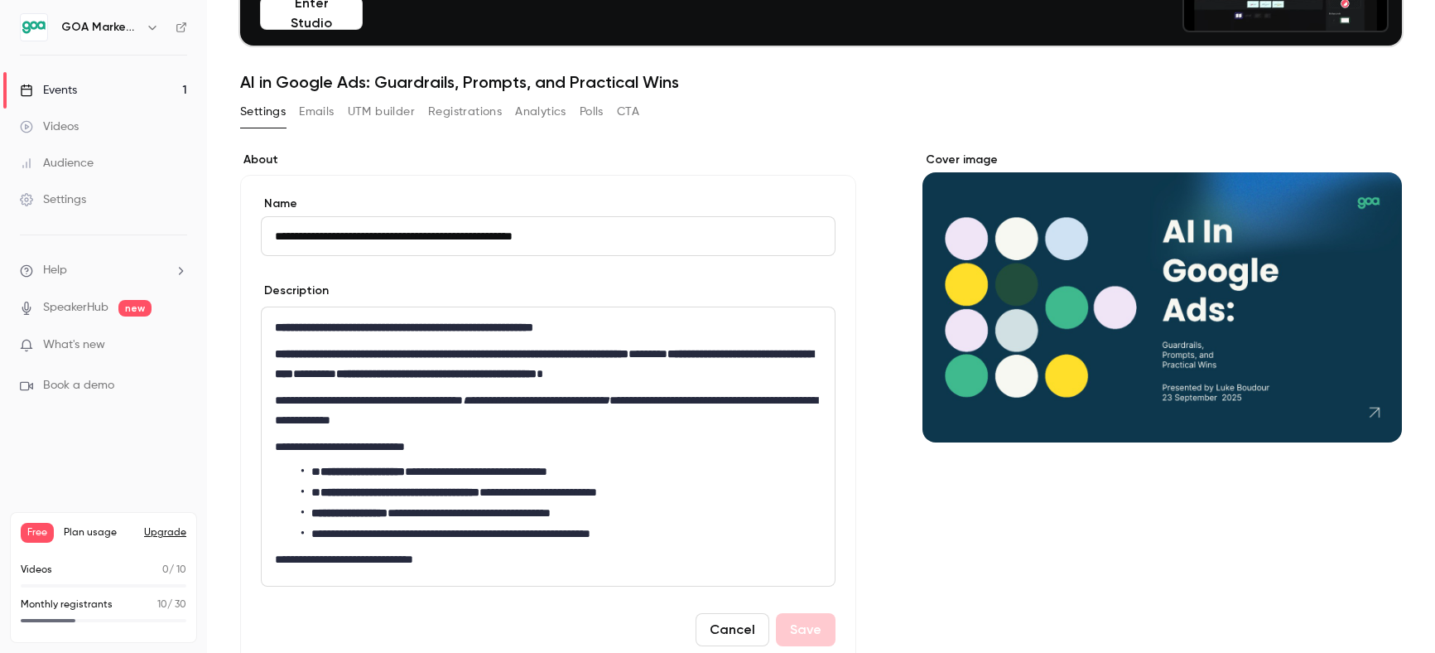
click at [731, 634] on button "Cancel" at bounding box center [733, 629] width 74 height 33
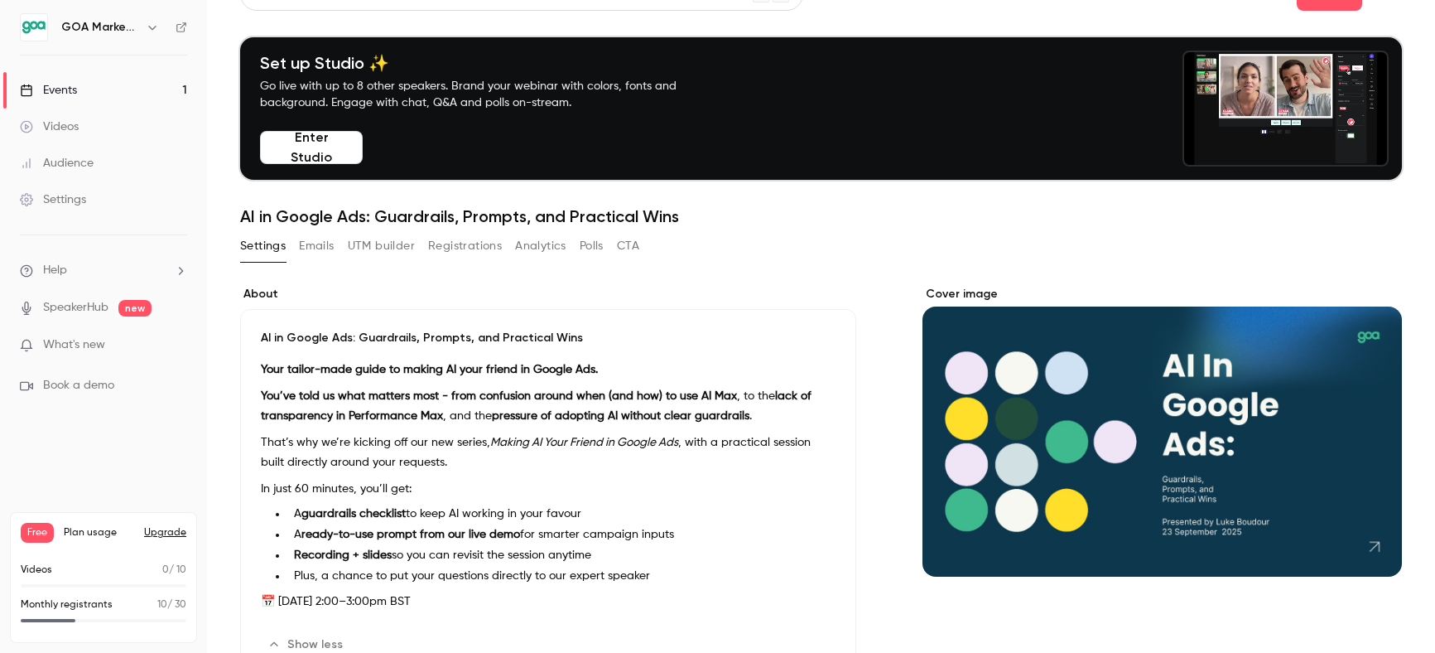
scroll to position [0, 0]
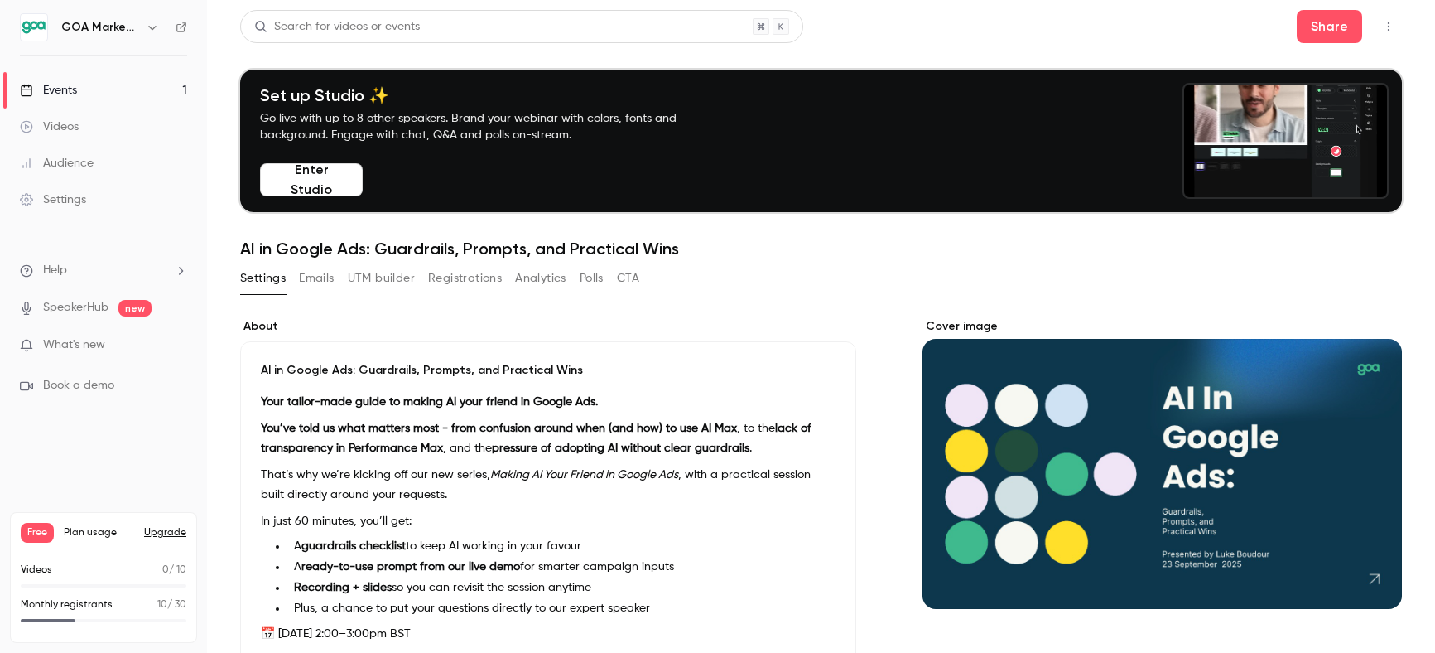
click at [324, 280] on button "Emails" at bounding box center [316, 278] width 35 height 27
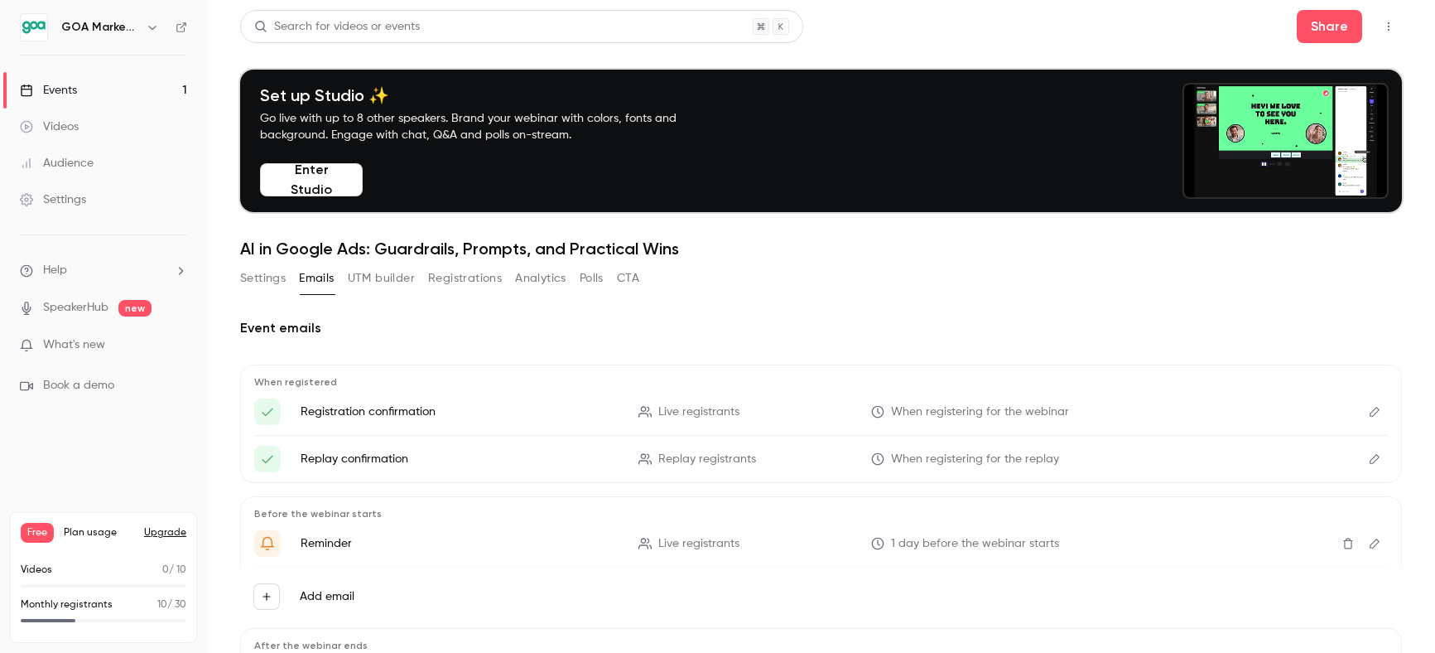
click at [381, 277] on button "UTM builder" at bounding box center [381, 278] width 67 height 27
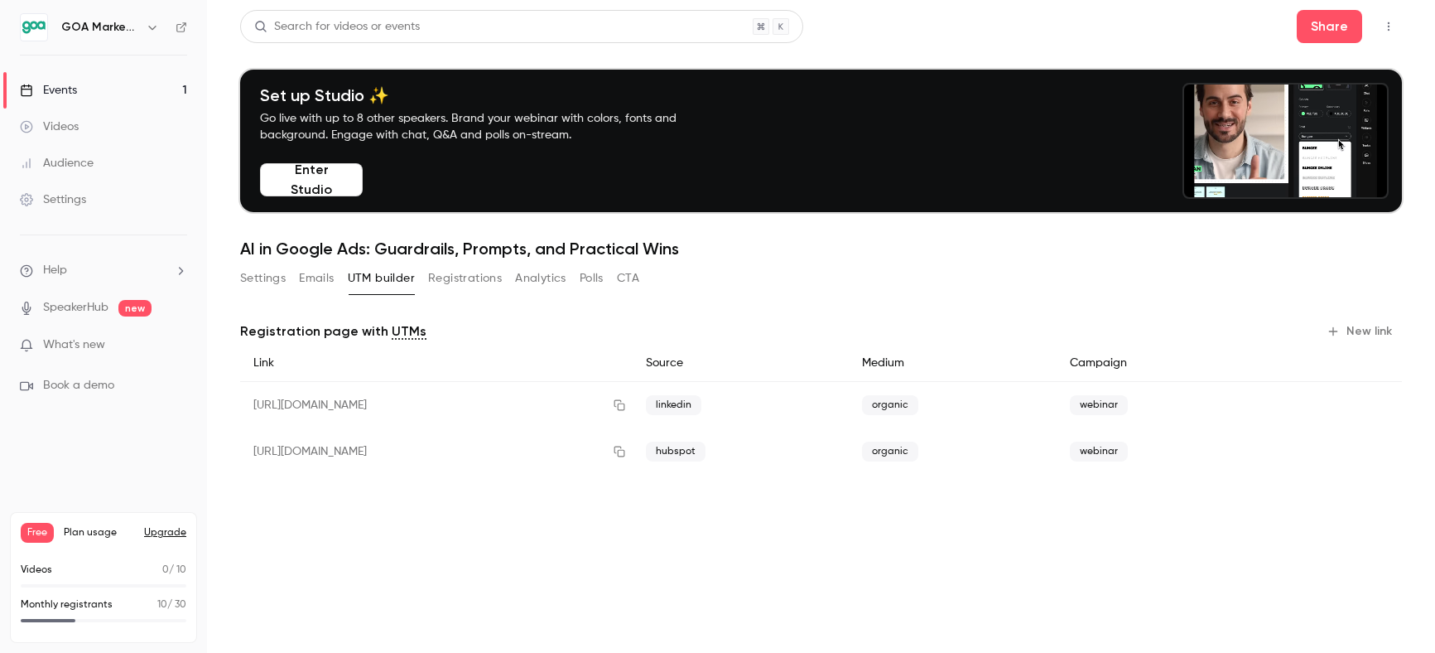
click at [467, 276] on button "Registrations" at bounding box center [465, 278] width 74 height 27
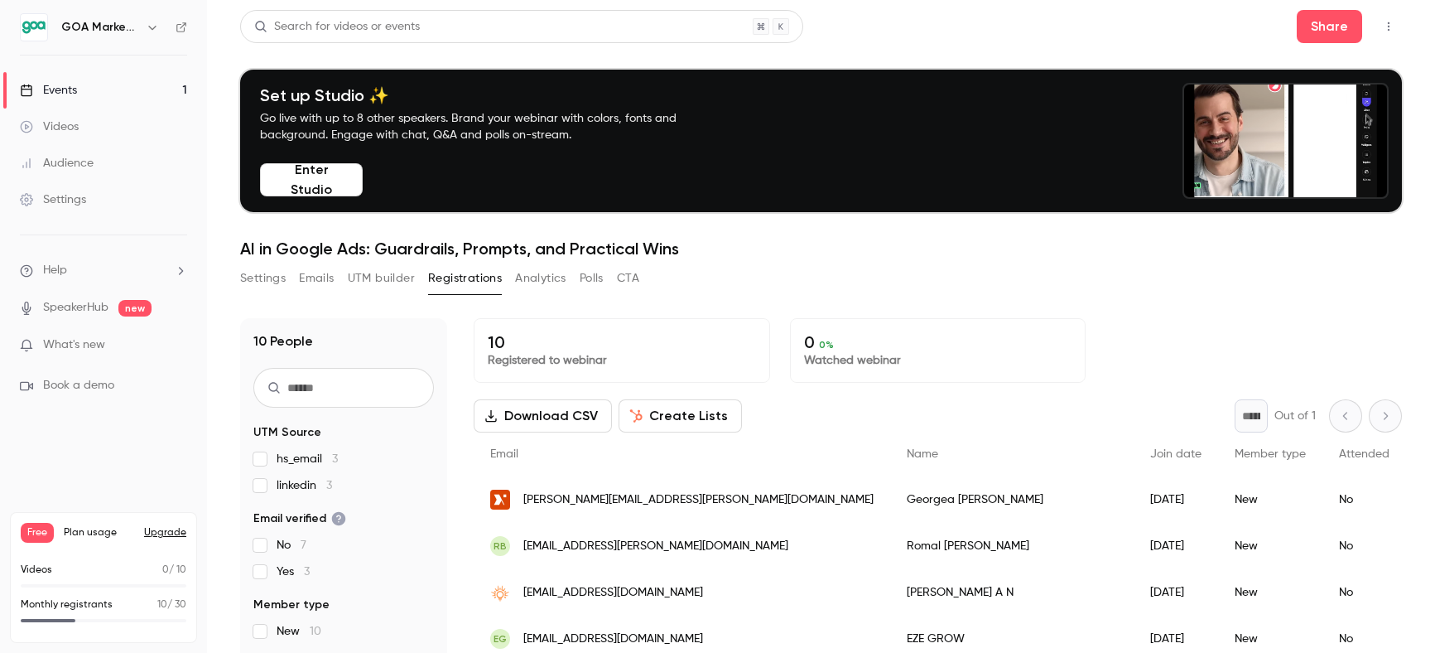
click at [381, 276] on button "UTM builder" at bounding box center [381, 278] width 67 height 27
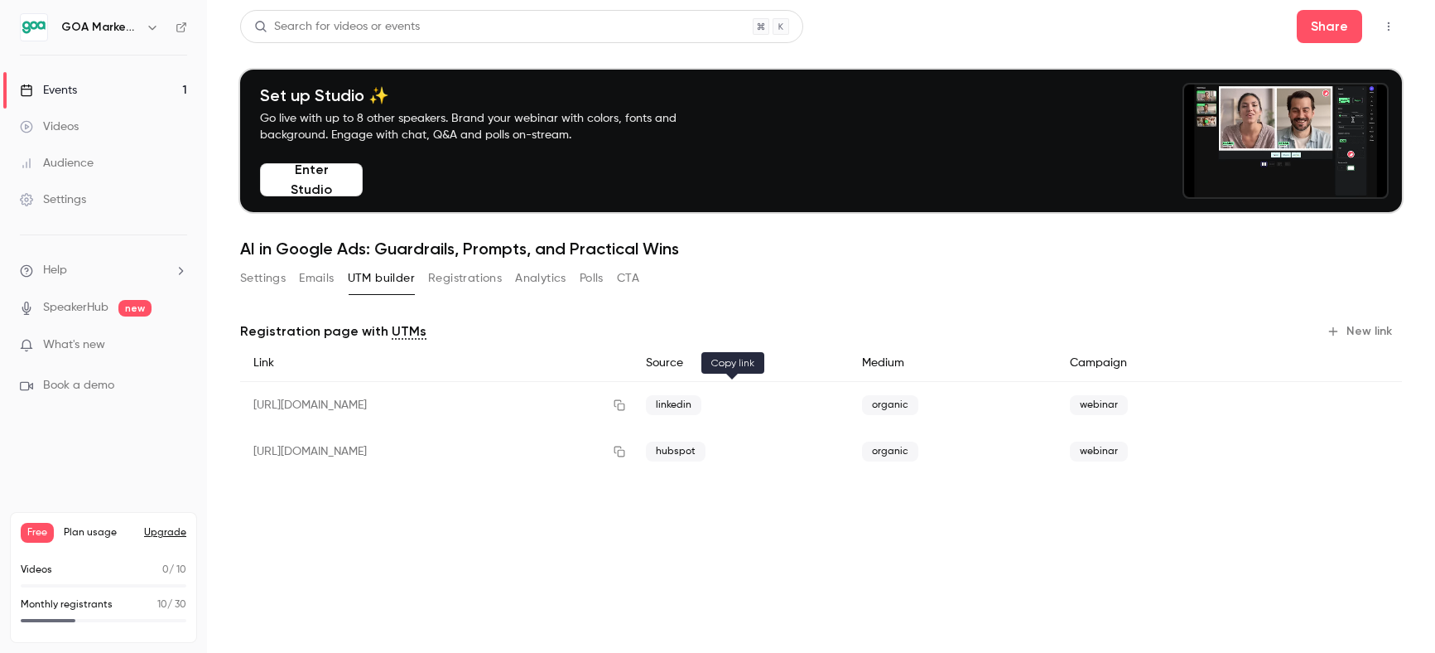
click at [626, 402] on icon "button" at bounding box center [619, 405] width 13 height 12
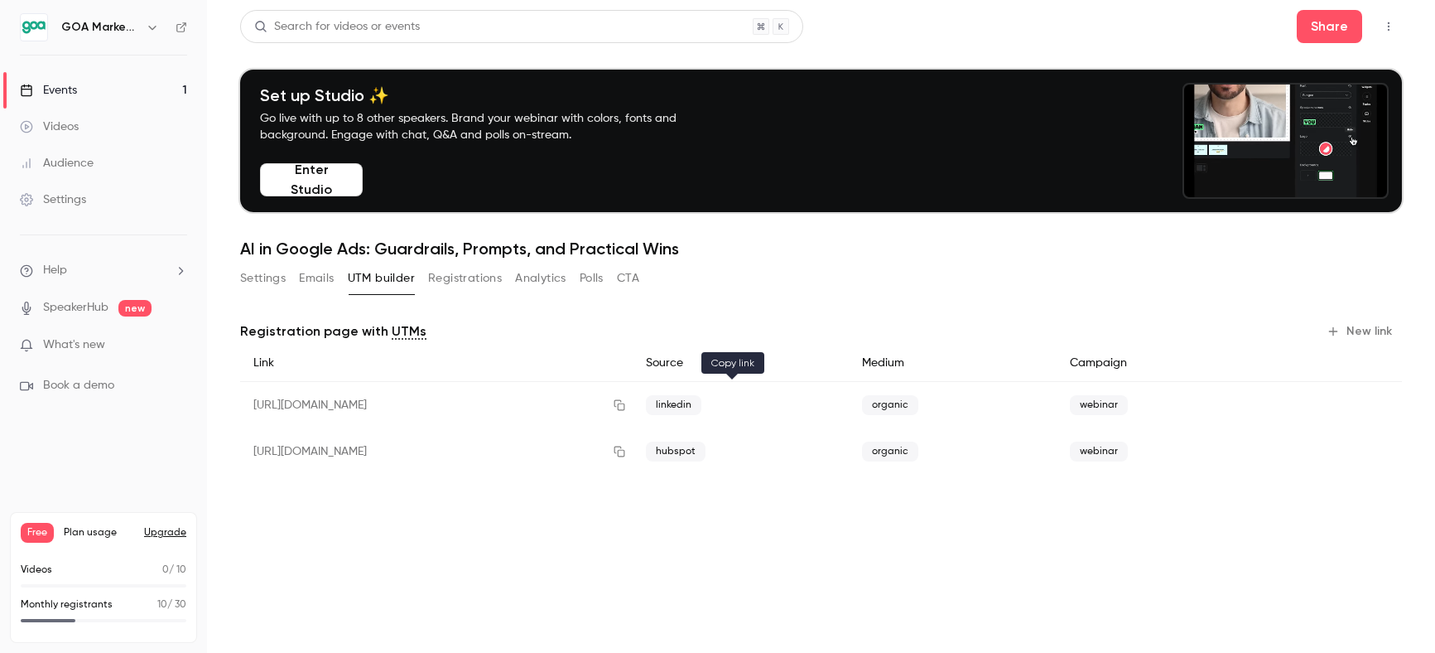
click at [626, 409] on icon "button" at bounding box center [619, 405] width 13 height 12
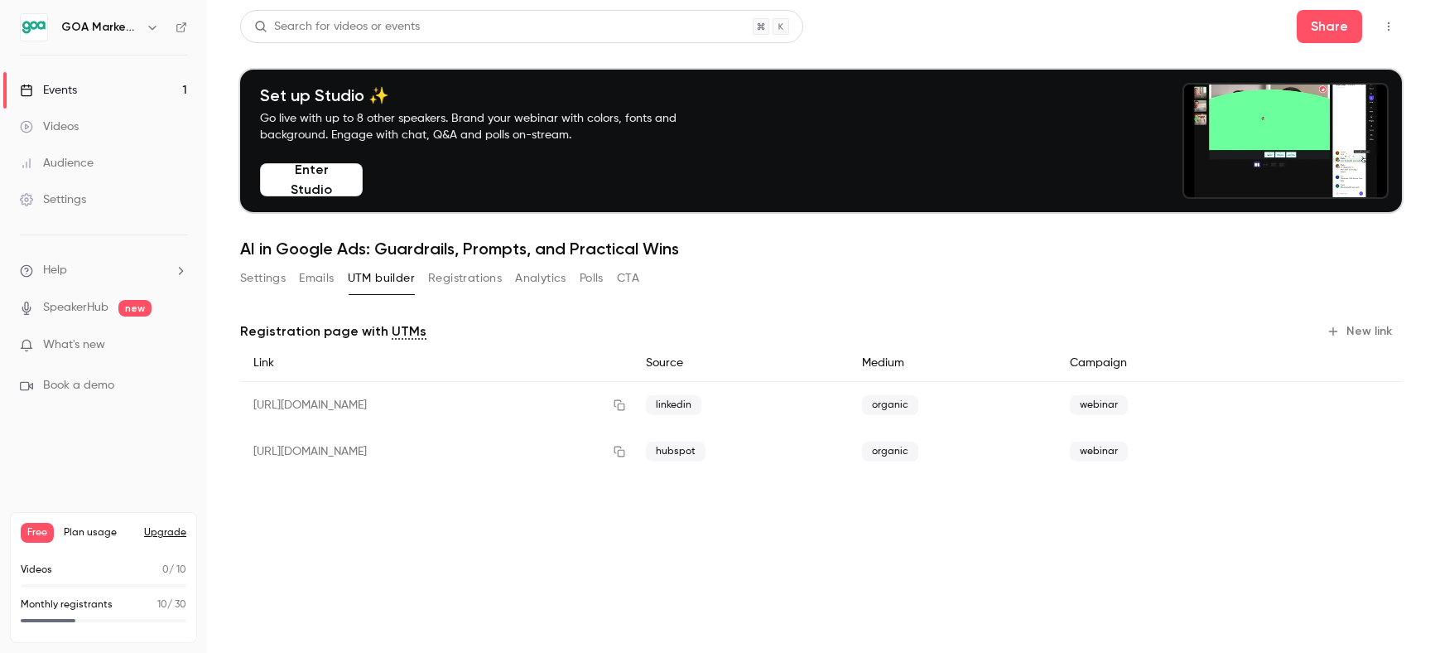
click at [82, 157] on div "Audience" at bounding box center [57, 163] width 74 height 17
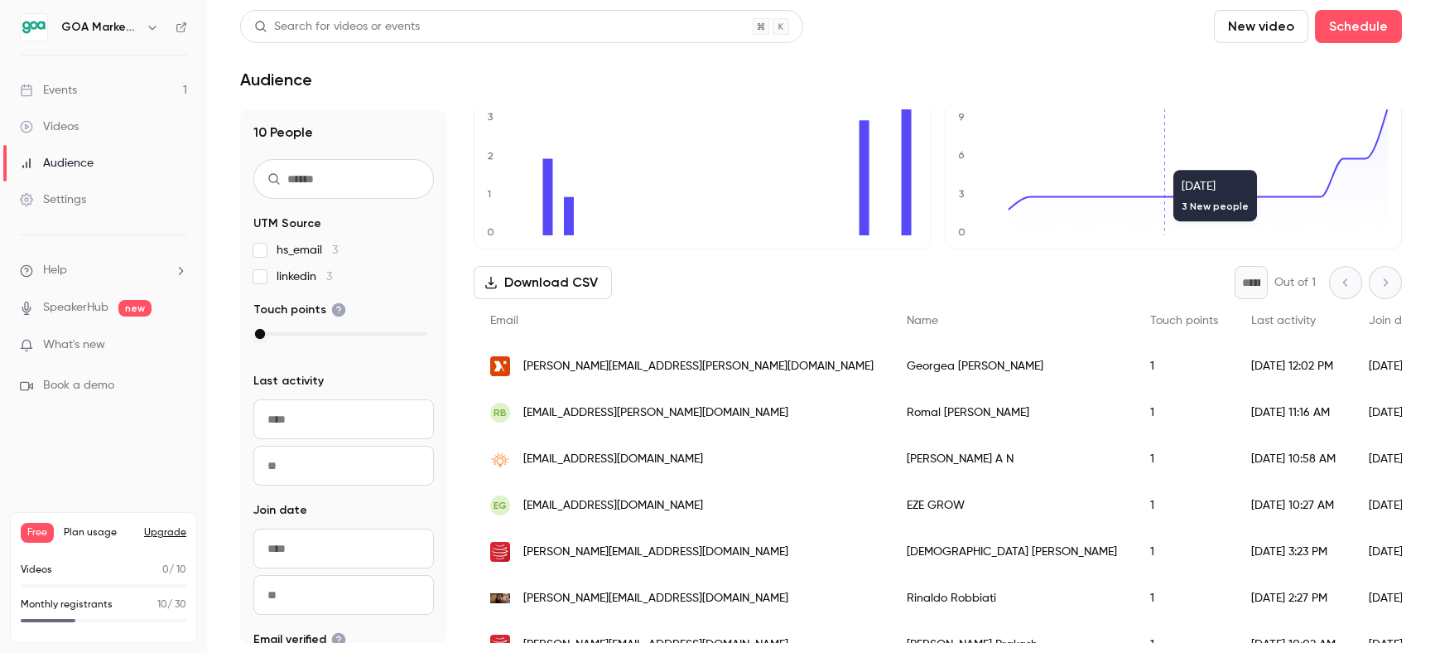
scroll to position [84, 0]
